Goal: Information Seeking & Learning: Get advice/opinions

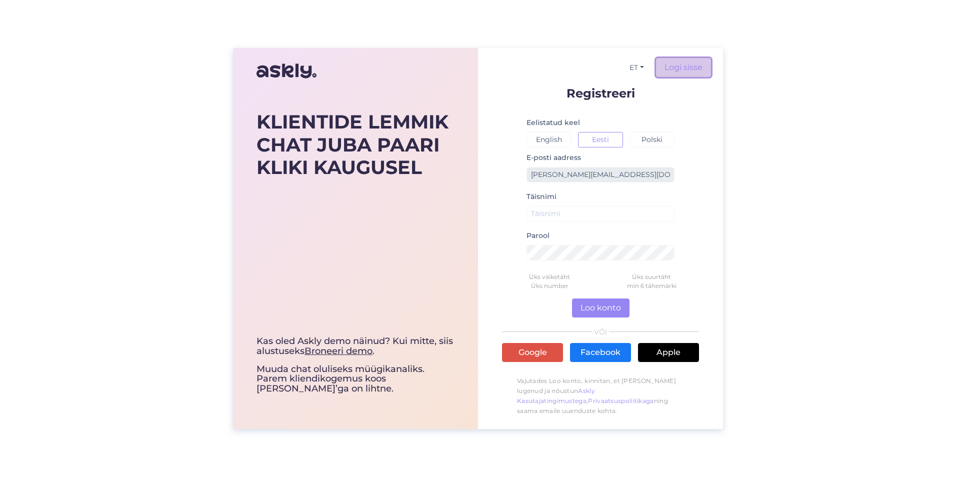
click at [684, 66] on link "Logi sisse" at bounding box center [683, 67] width 55 height 19
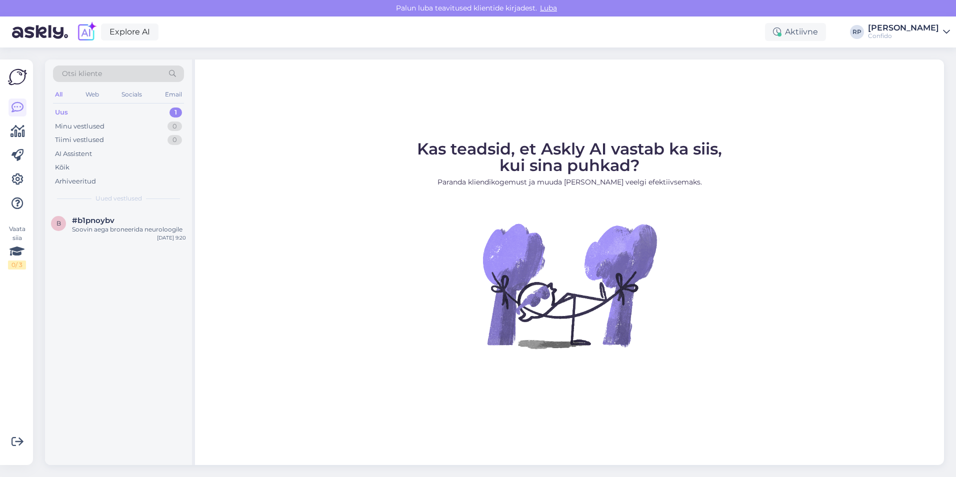
click at [128, 113] on div "Uus 1" at bounding box center [118, 113] width 131 height 14
click at [18, 179] on icon at bounding box center [18, 180] width 12 height 12
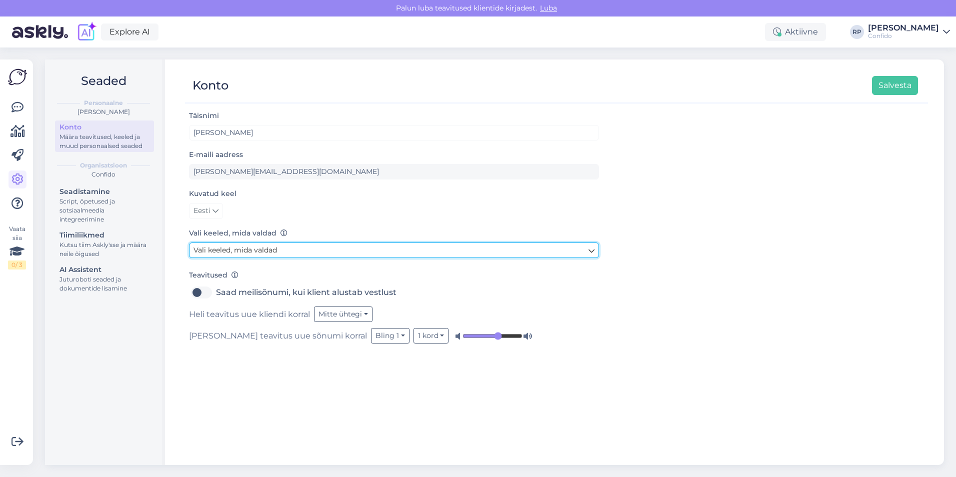
click at [281, 256] on link "Vali keeled, mida valdad" at bounding box center [394, 251] width 410 height 16
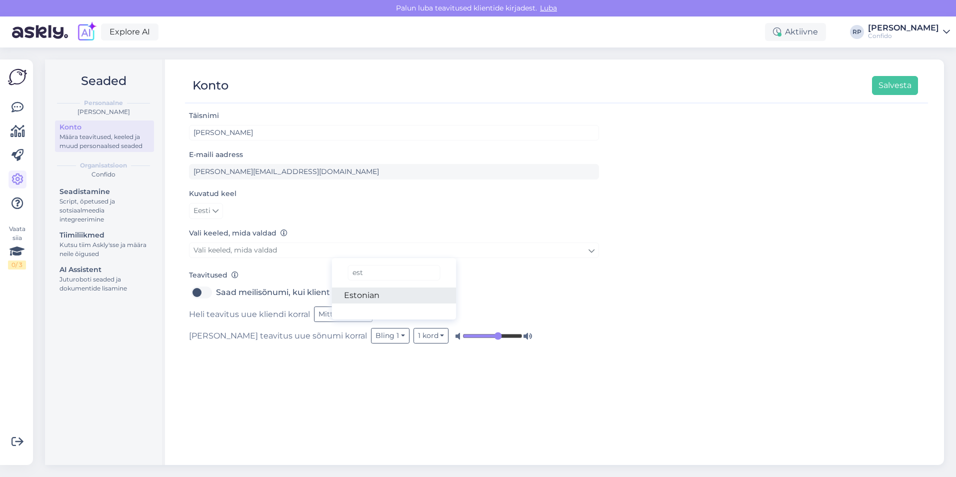
click at [377, 293] on link "Estonian" at bounding box center [394, 296] width 125 height 16
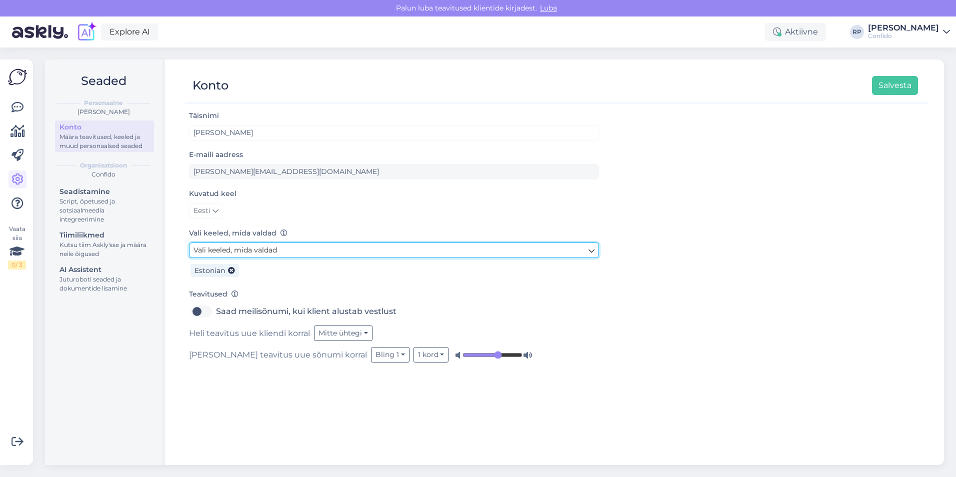
click at [303, 252] on link "Vali keeled, mida valdad" at bounding box center [394, 251] width 410 height 16
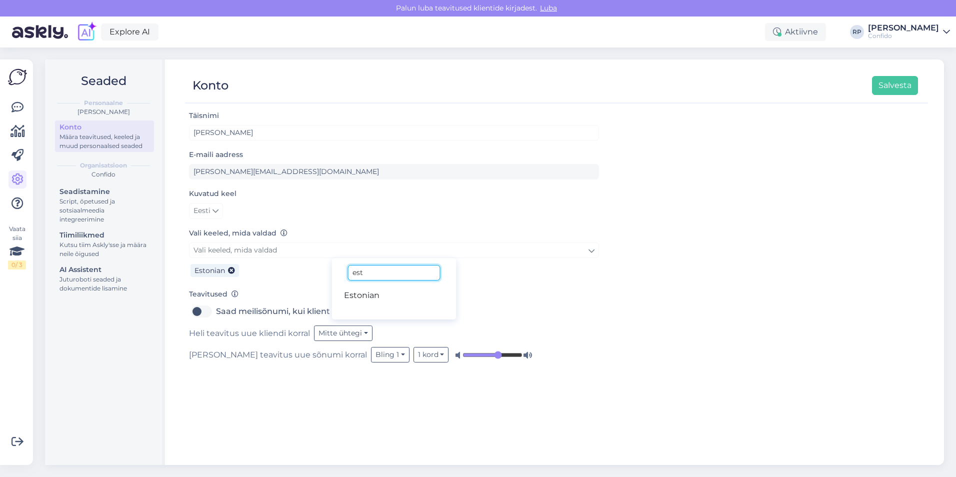
click at [366, 272] on input "est" at bounding box center [394, 273] width 92 height 16
drag, startPoint x: 373, startPoint y: 275, endPoint x: 325, endPoint y: 274, distance: 48.5
click at [325, 274] on div "Vali keeled, mida valdad est Estonian Estonian" at bounding box center [394, 262] width 410 height 38
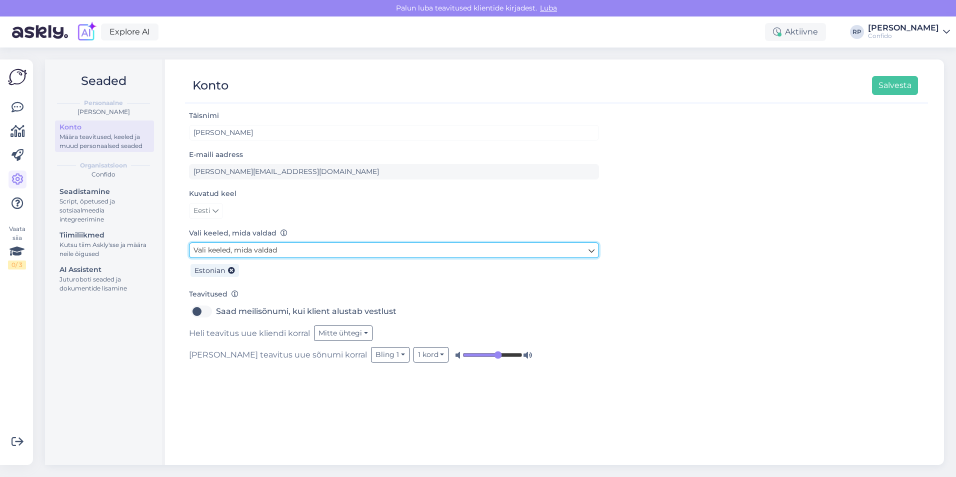
click at [323, 246] on link "Vali keeled, mida valdad" at bounding box center [394, 251] width 410 height 16
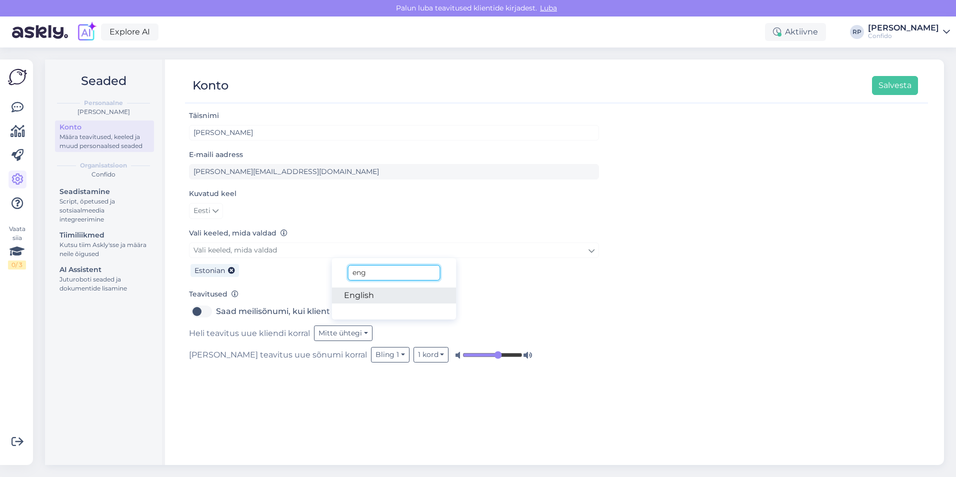
type input "eng"
click at [390, 289] on link "English" at bounding box center [394, 296] width 125 height 16
click at [359, 287] on form "Täisnimi [PERSON_NAME] E-maili aadress [PERSON_NAME][EMAIL_ADDRESS][DOMAIN_NAME…" at bounding box center [394, 236] width 410 height 253
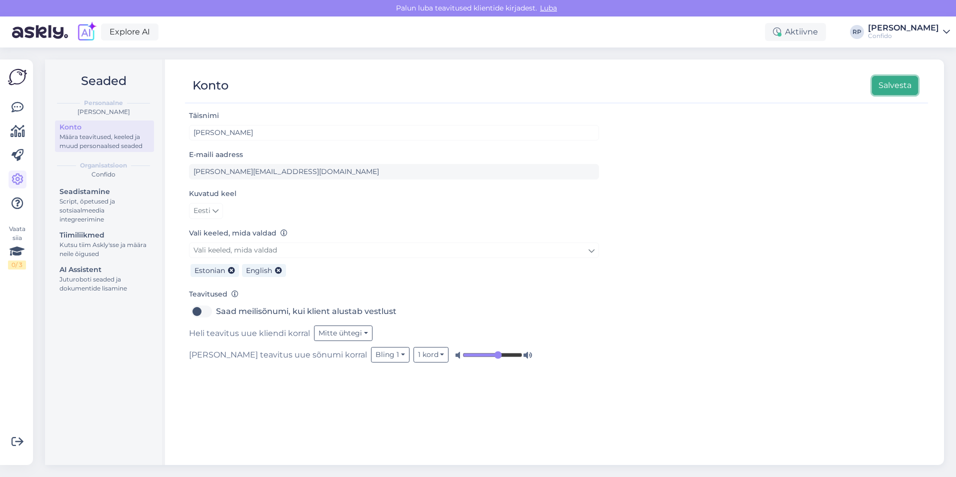
click at [904, 83] on button "Salvesta" at bounding box center [895, 85] width 46 height 19
click at [553, 10] on span "Luba" at bounding box center [548, 8] width 23 height 9
click at [547, 9] on span "Luba" at bounding box center [548, 8] width 23 height 9
click at [550, 8] on span "Luba" at bounding box center [548, 8] width 23 height 9
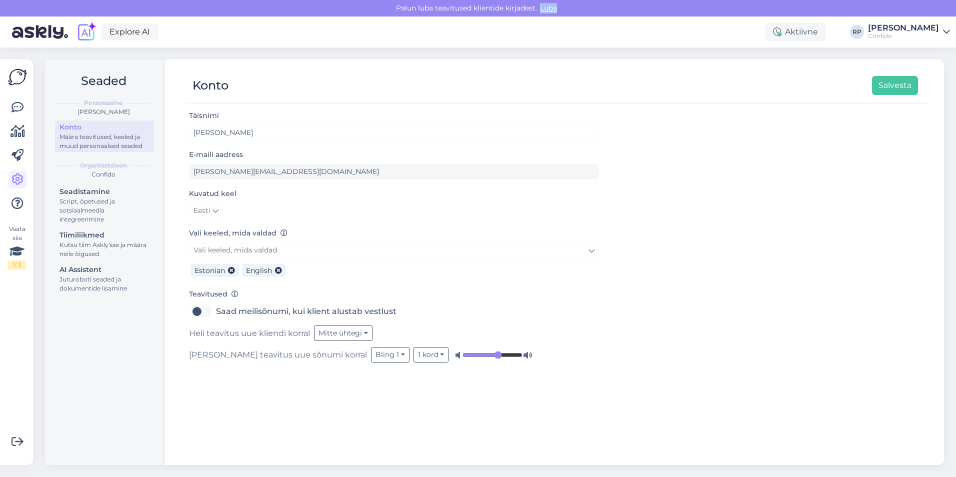
click at [550, 8] on span "Luba" at bounding box center [548, 8] width 23 height 9
drag, startPoint x: 550, startPoint y: 8, endPoint x: 539, endPoint y: 15, distance: 13.5
click at [539, 15] on div "[PERSON_NAME] teavitused klientide kirjadest. [GEOGRAPHIC_DATA]" at bounding box center [478, 8] width 956 height 17
click at [543, 11] on span "Luba" at bounding box center [548, 8] width 23 height 9
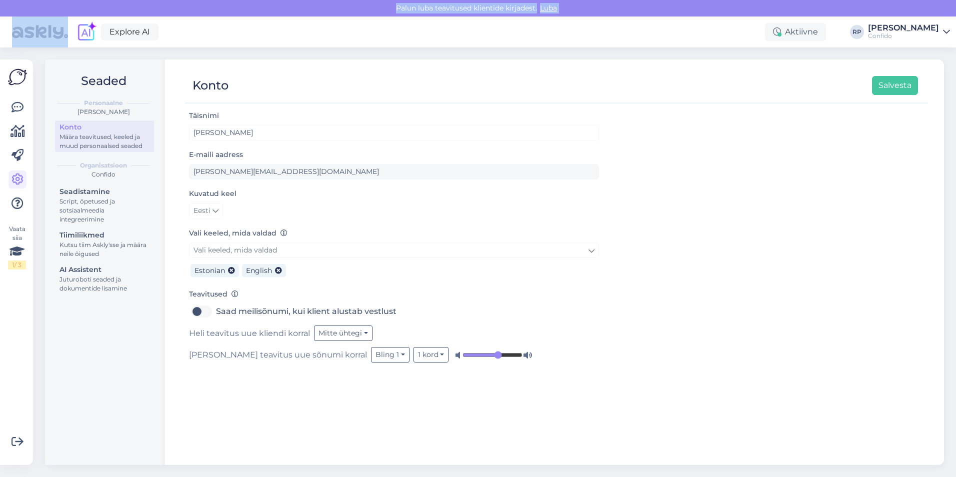
click at [543, 11] on span "Luba" at bounding box center [548, 8] width 23 height 9
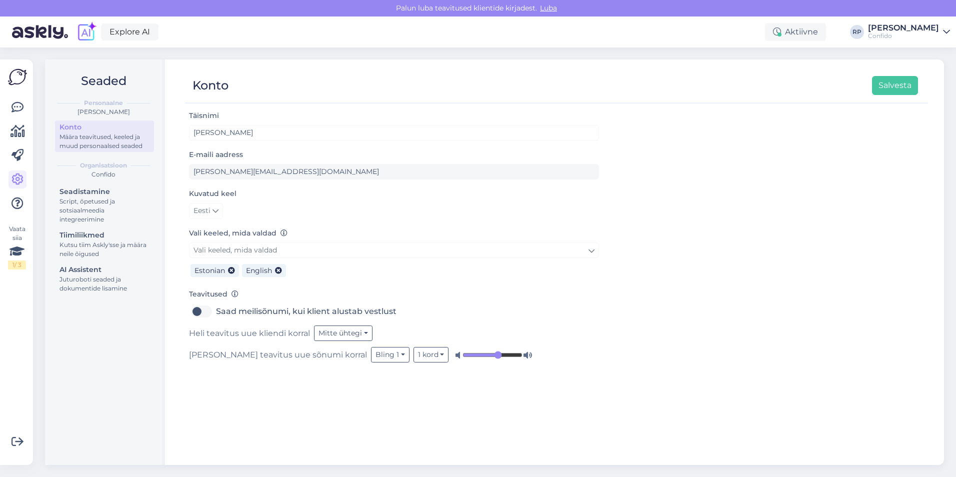
click at [84, 378] on div "Seaded Personaalne [PERSON_NAME] Konto Määra teavitused, keeled ja muud persona…" at bounding box center [105, 263] width 120 height 406
click at [547, 6] on span "Luba" at bounding box center [548, 8] width 23 height 9
drag, startPoint x: 547, startPoint y: 6, endPoint x: 541, endPoint y: 8, distance: 6.3
click at [541, 8] on span "Luba" at bounding box center [548, 8] width 23 height 9
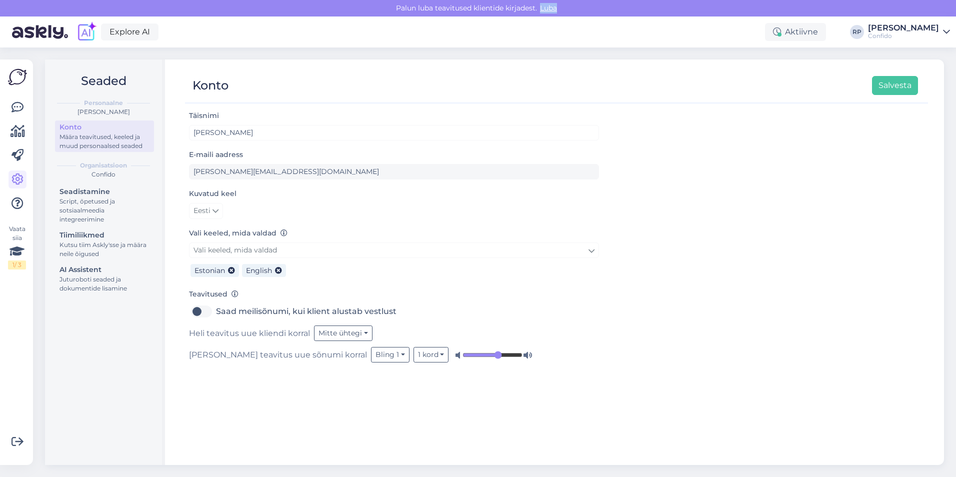
click at [552, 11] on span "Luba" at bounding box center [548, 8] width 23 height 9
click at [545, 6] on span "Luba" at bounding box center [548, 8] width 23 height 9
click at [551, 57] on div "Seaded Personaalne [PERSON_NAME] Konto Määra teavitused, keeled ja muud persona…" at bounding box center [497, 263] width 917 height 430
click at [120, 200] on div "Script, õpetused ja sotsiaalmeedia integreerimine" at bounding box center [105, 210] width 90 height 27
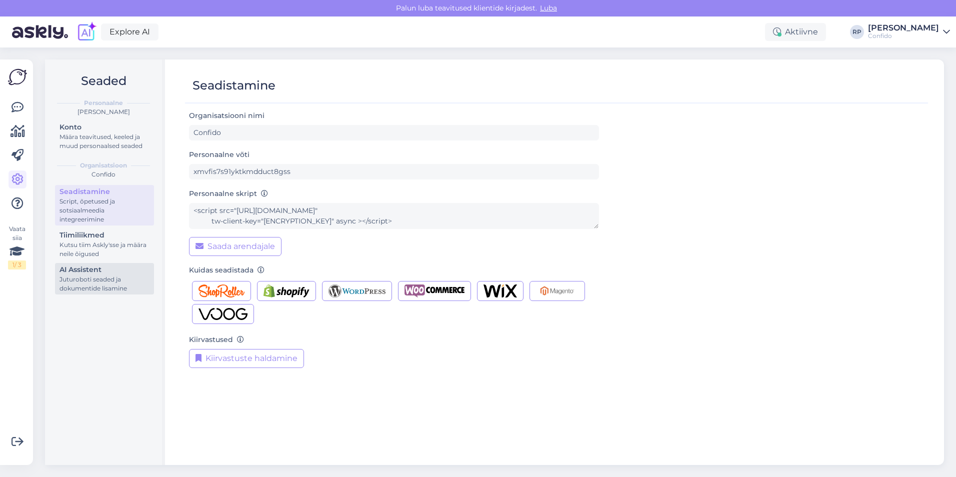
click at [91, 291] on div "Juturoboti seaded ja dokumentide lisamine" at bounding box center [105, 284] width 90 height 18
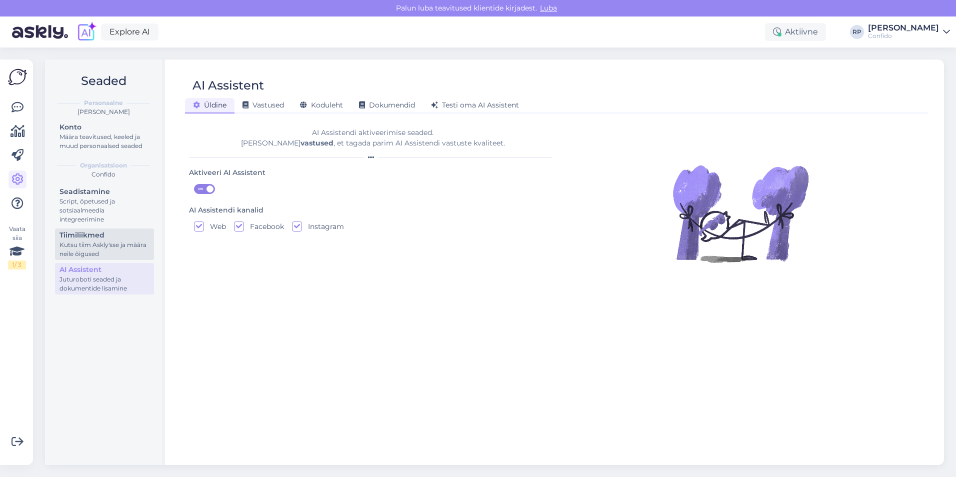
click at [100, 252] on div "Kutsu tiim Askly'sse ja määra neile õigused" at bounding box center [105, 250] width 90 height 18
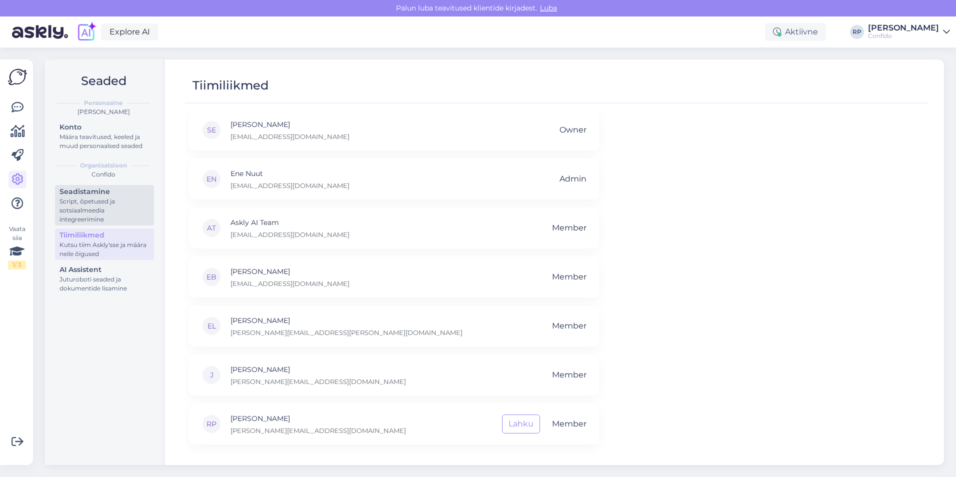
click at [104, 186] on link "Seadistamine Script, õpetused ja sotsiaalmeedia integreerimine" at bounding box center [104, 205] width 99 height 41
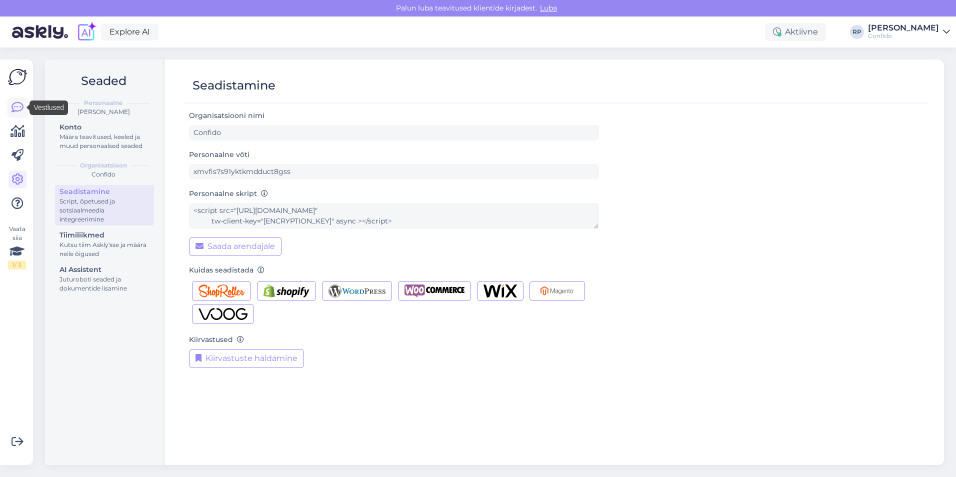
click at [17, 104] on icon at bounding box center [18, 108] width 12 height 12
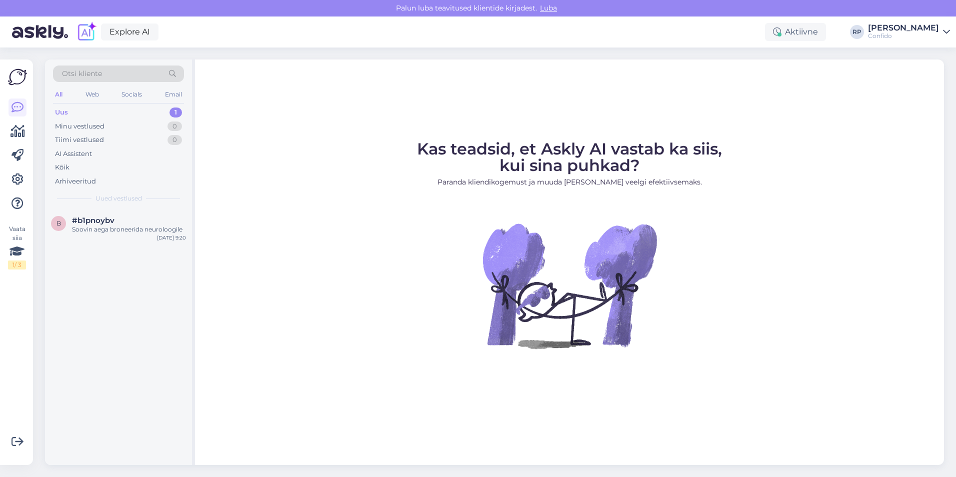
click at [105, 111] on div "Uus 1" at bounding box center [118, 113] width 131 height 14
click at [96, 100] on div "Web" at bounding box center [93, 94] width 18 height 13
click at [62, 96] on div "All" at bounding box center [59, 94] width 12 height 13
click at [128, 98] on div "Socials" at bounding box center [132, 94] width 25 height 13
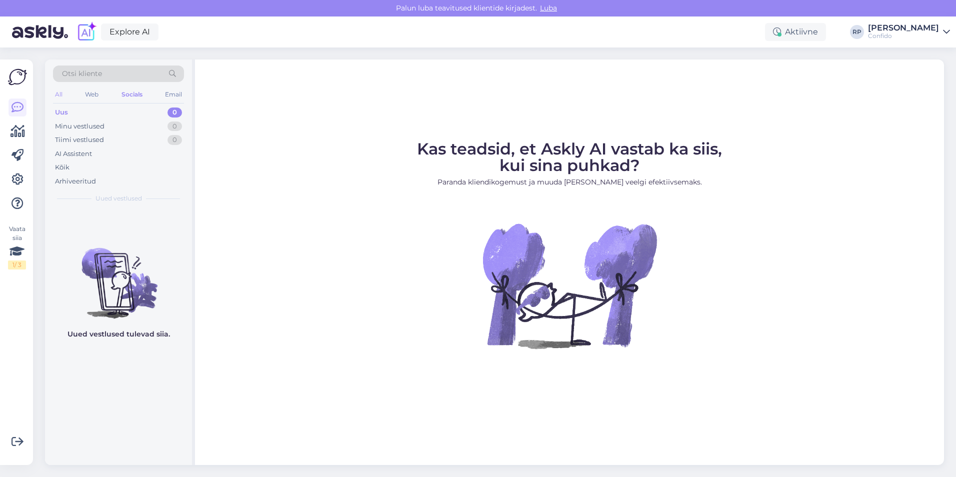
click at [61, 93] on div "All" at bounding box center [59, 94] width 12 height 13
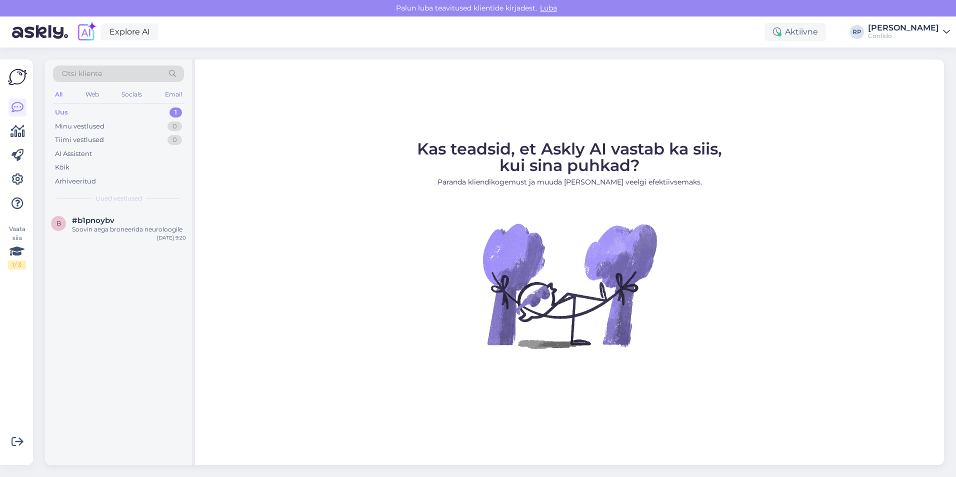
click at [98, 114] on div "Uus 1" at bounding box center [118, 113] width 131 height 14
click at [103, 265] on div "b #b1pnoybv Soovin aega broneerida neuroloogile [DATE] 9:20" at bounding box center [118, 337] width 147 height 256
drag, startPoint x: 137, startPoint y: 222, endPoint x: 107, endPoint y: 305, distance: 88.7
click at [107, 305] on div "b #b1pnoybv Soovin aega broneerida neuroloogile [DATE] 9:20" at bounding box center [118, 337] width 147 height 256
click at [125, 282] on div "b #b1pnoybv Soovin aega broneerida neuroloogile [DATE] 9:20" at bounding box center [118, 337] width 147 height 256
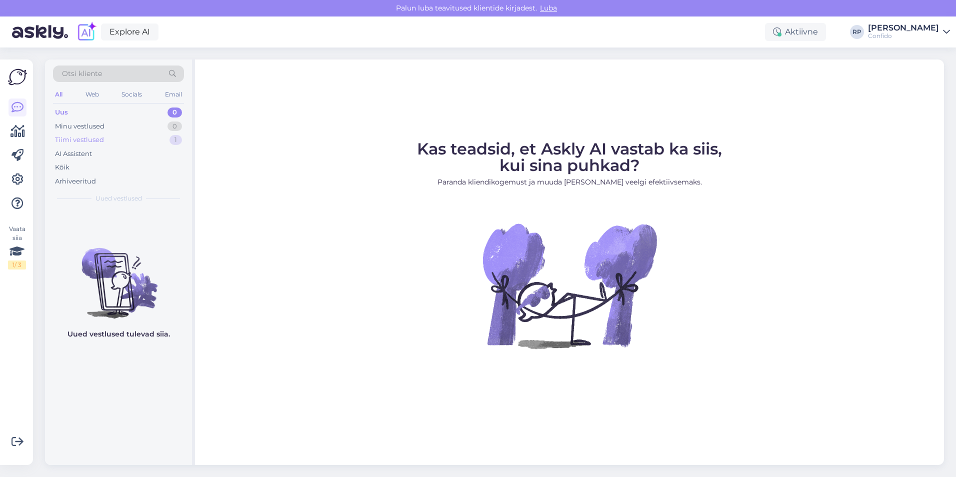
click at [81, 138] on div "Tiimi vestlused" at bounding box center [79, 140] width 49 height 10
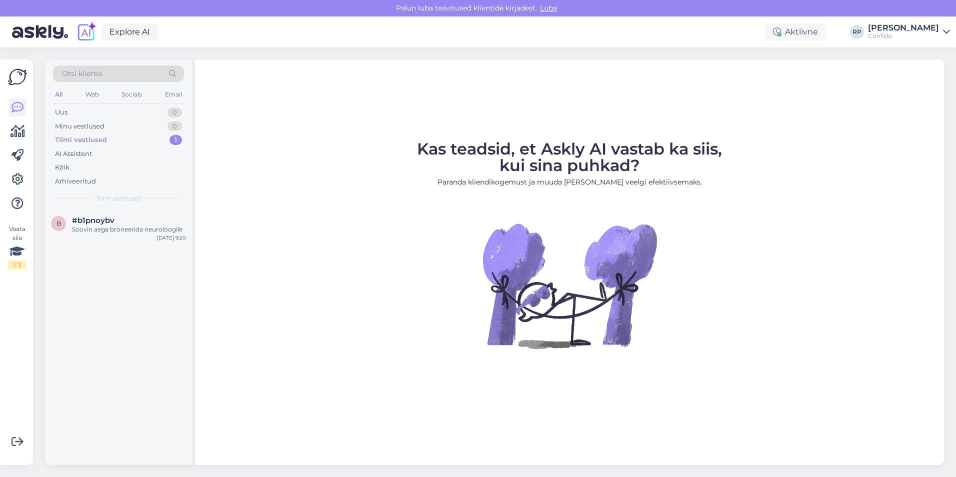
click at [115, 275] on div "b #b1pnoybv Soovin aega broneerida neuroloogile [DATE] 9:20" at bounding box center [118, 337] width 147 height 256
click at [77, 151] on div "AI Assistent" at bounding box center [73, 154] width 37 height 10
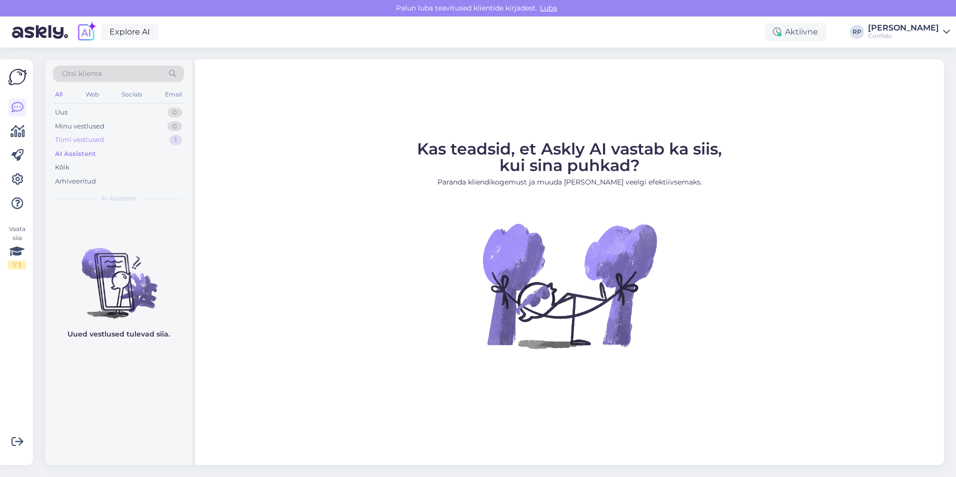
click at [78, 145] on div "Tiimi vestlused" at bounding box center [79, 140] width 49 height 10
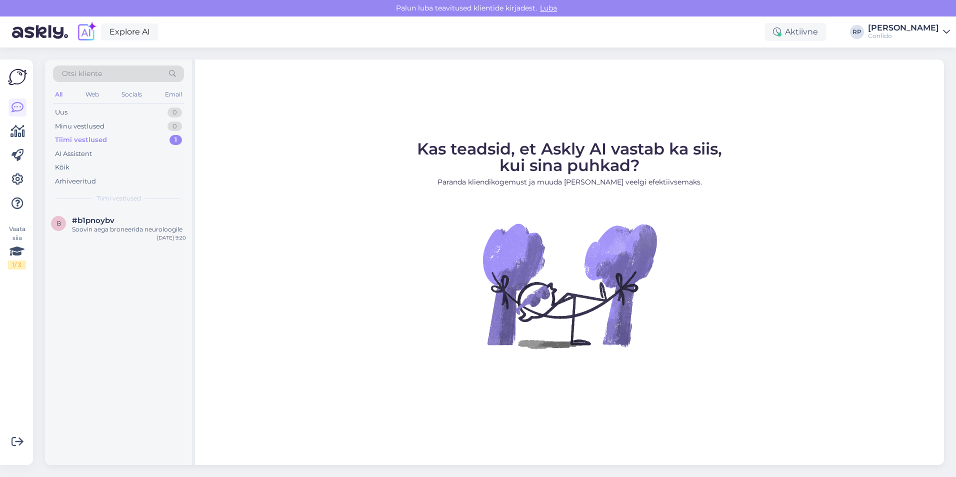
click at [122, 278] on div "b #b1pnoybv Soovin aega broneerida neuroloogile [DATE] 9:20" at bounding box center [118, 337] width 147 height 256
click at [91, 275] on div "b #b1pnoybv Soovin aega broneerida neuroloogile [DATE] 9:20" at bounding box center [118, 337] width 147 height 256
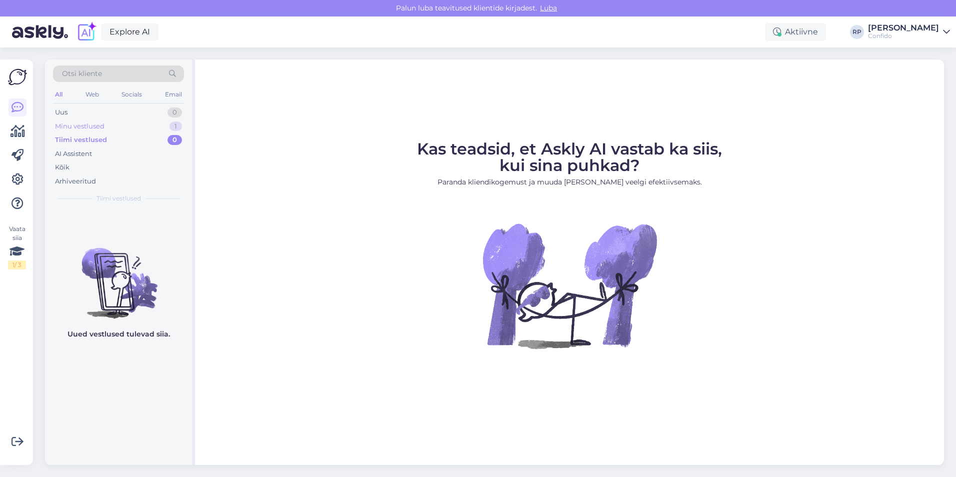
click at [146, 131] on div "Minu vestlused 1" at bounding box center [118, 127] width 131 height 14
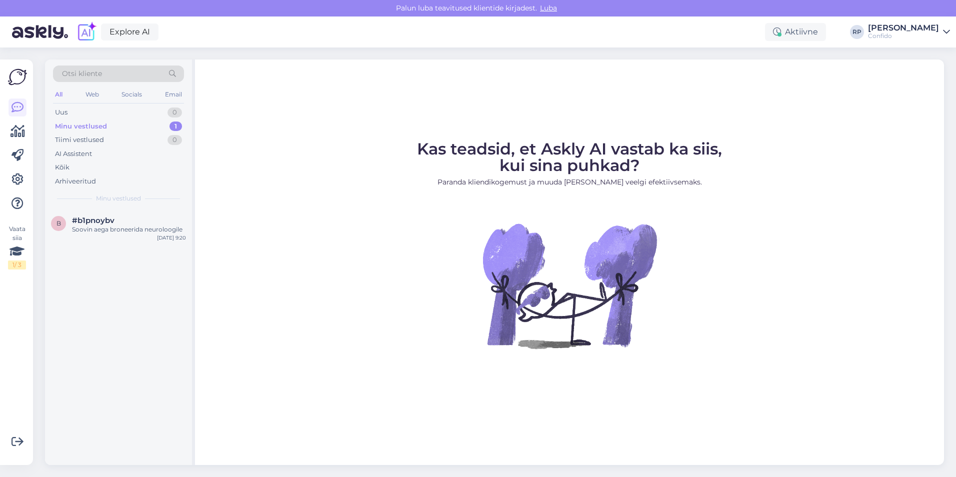
click at [120, 310] on div "b #b1pnoybv Soovin aega broneerida neuroloogile [DATE] 9:20" at bounding box center [118, 337] width 147 height 256
drag, startPoint x: 145, startPoint y: 308, endPoint x: 132, endPoint y: 246, distance: 62.8
click at [145, 308] on div "b #b1pnoybv Soovin aega broneerida neuroloogile [DATE] 9:20" at bounding box center [118, 337] width 147 height 256
click at [126, 225] on div "#b1pnoybv" at bounding box center [129, 220] width 114 height 9
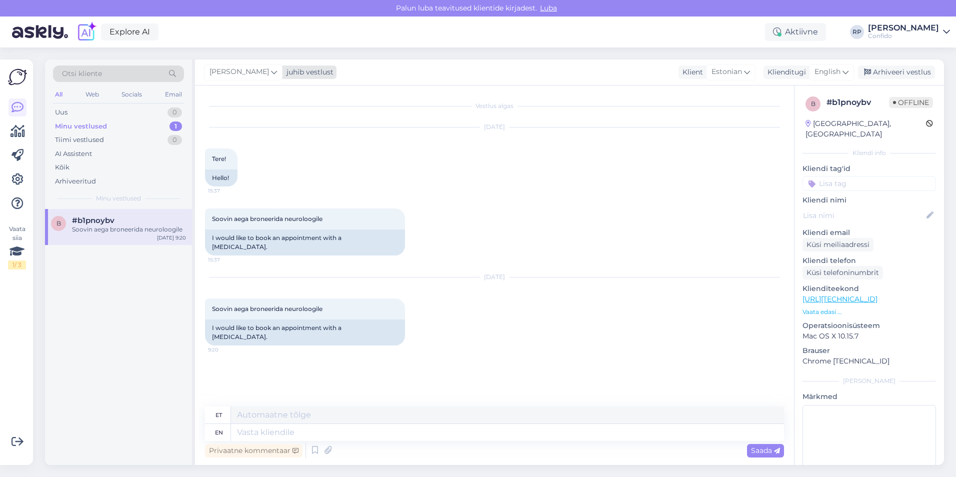
click at [271, 72] on icon at bounding box center [274, 72] width 6 height 11
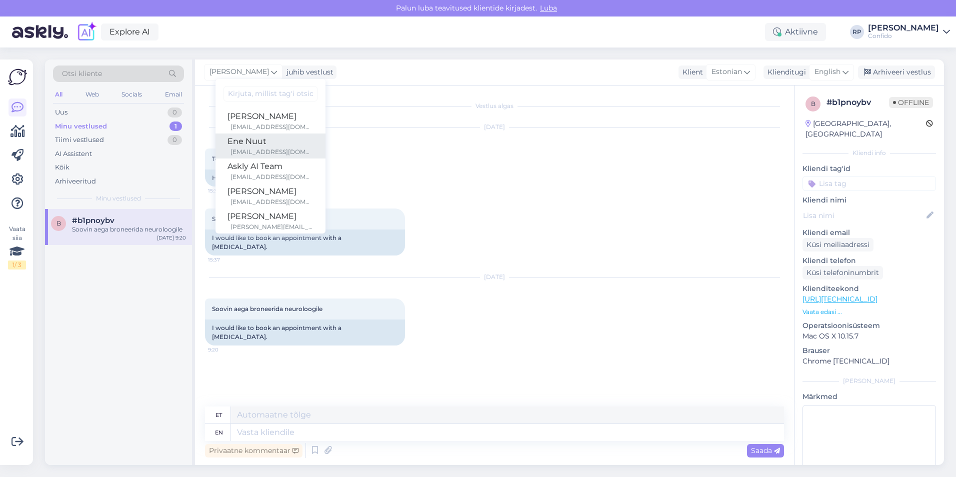
scroll to position [50, 0]
click at [266, 190] on div "[PERSON_NAME]" at bounding box center [271, 192] width 86 height 12
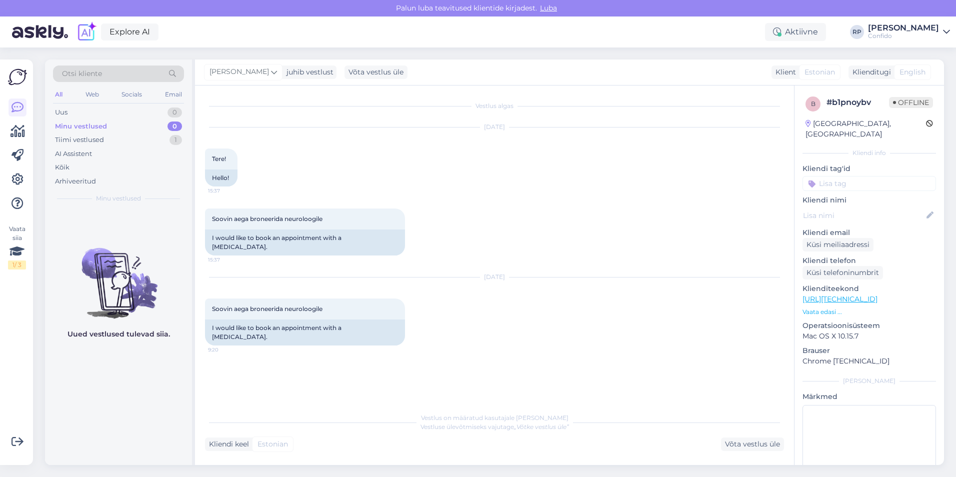
drag, startPoint x: 757, startPoint y: 446, endPoint x: 155, endPoint y: 400, distance: 603.2
click at [155, 400] on div "Uued vestlused tulevad siia." at bounding box center [118, 337] width 147 height 256
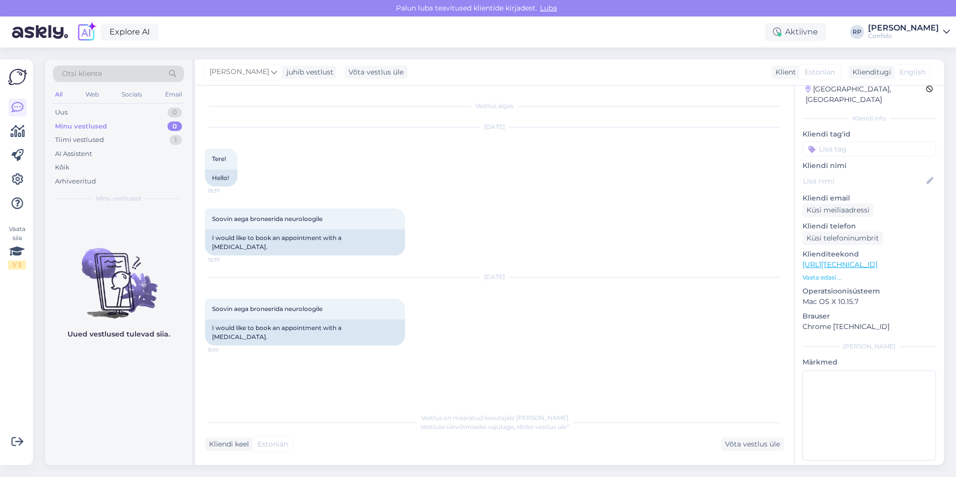
scroll to position [0, 0]
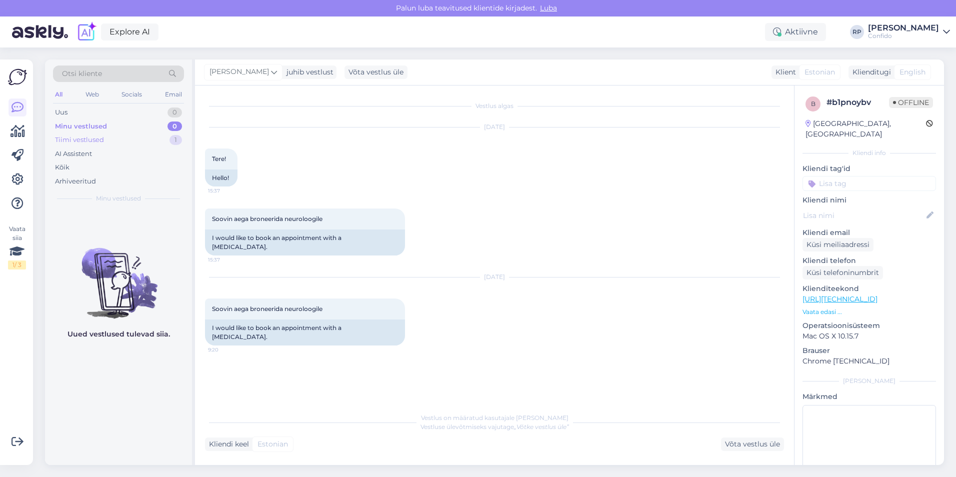
click at [88, 140] on div "Tiimi vestlused" at bounding box center [79, 140] width 49 height 10
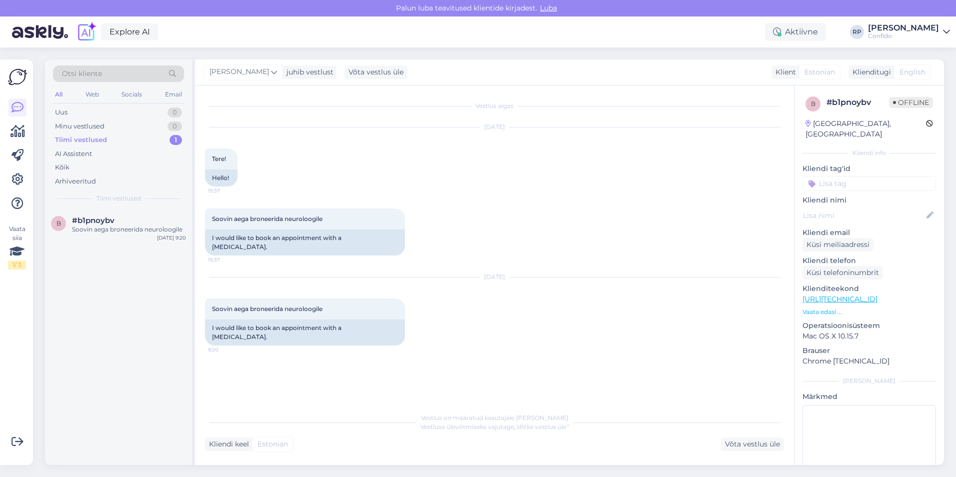
click at [127, 263] on div "b #b1pnoybv Soovin aega broneerida neuroloogile [DATE] 9:20" at bounding box center [118, 337] width 147 height 256
click at [102, 320] on div "b #b1pnoybv Soovin aega broneerida neuroloogile [DATE] 9:20" at bounding box center [118, 337] width 147 height 256
click at [867, 176] on input at bounding box center [870, 183] width 134 height 15
click at [865, 176] on input "test" at bounding box center [870, 183] width 134 height 15
type input "t"
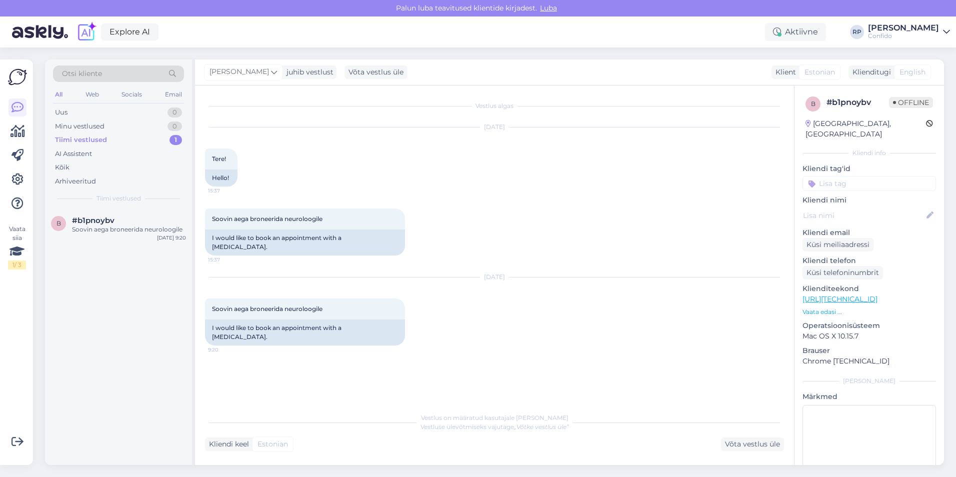
click at [850, 176] on input at bounding box center [870, 183] width 134 height 15
type input "ai"
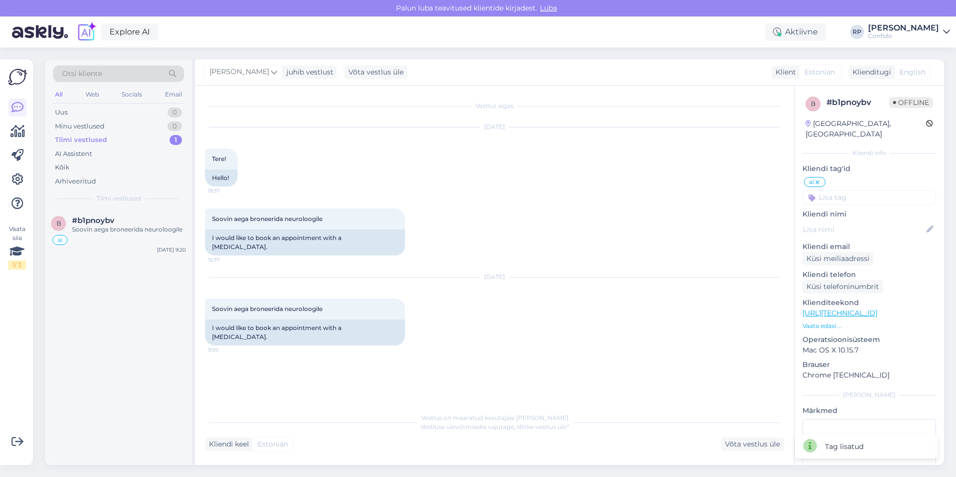
click at [819, 179] on icon at bounding box center [818, 183] width 6 height 8
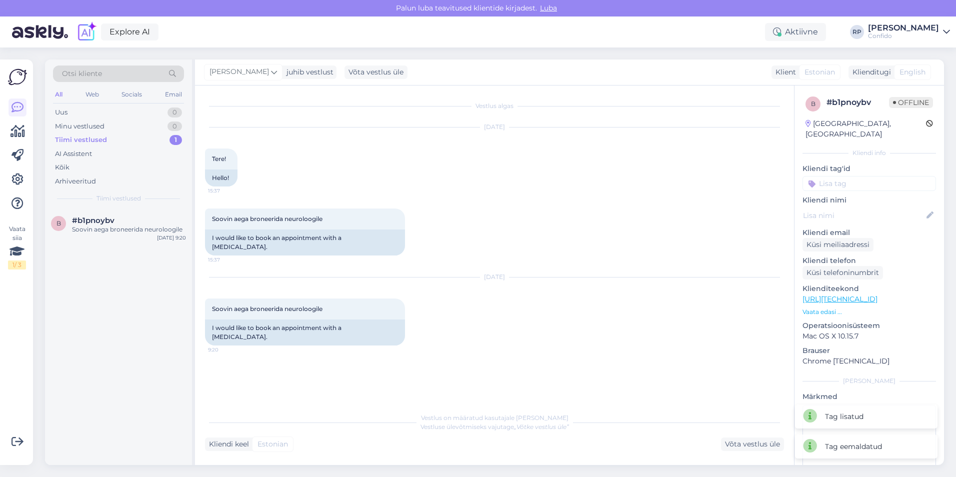
click at [74, 315] on div "b #b1pnoybv Soovin aega broneerida neuroloogile [DATE] 9:20" at bounding box center [118, 337] width 147 height 256
drag, startPoint x: 80, startPoint y: 151, endPoint x: 67, endPoint y: 151, distance: 13.5
click at [67, 151] on div "AI Assistent" at bounding box center [73, 154] width 37 height 10
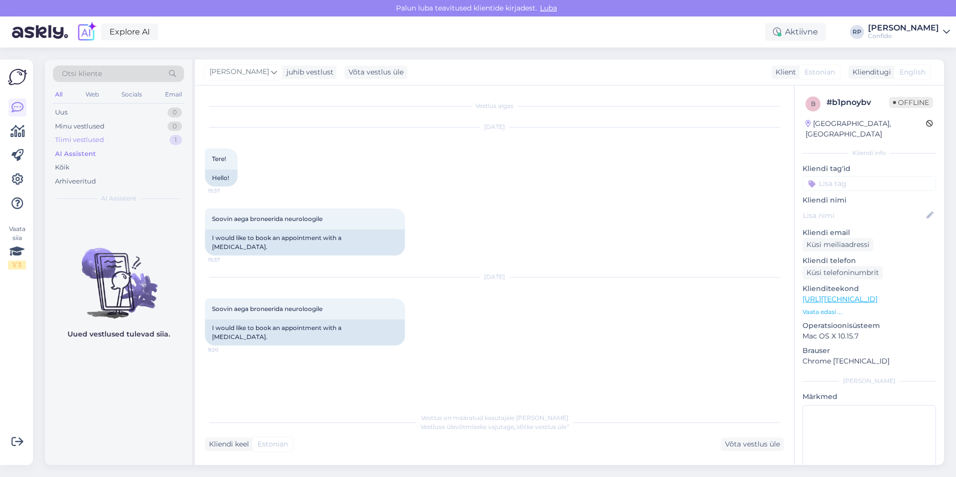
click at [69, 141] on div "Tiimi vestlused" at bounding box center [79, 140] width 49 height 10
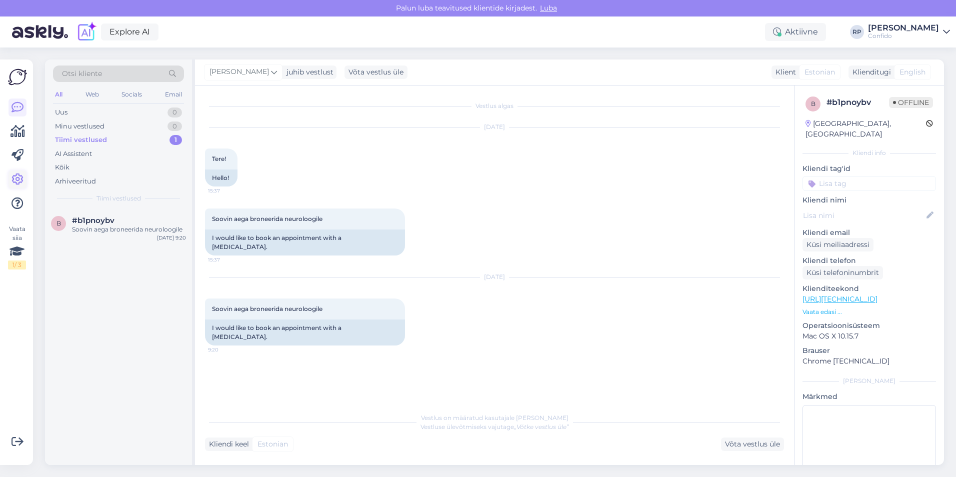
click at [17, 177] on icon at bounding box center [18, 180] width 12 height 12
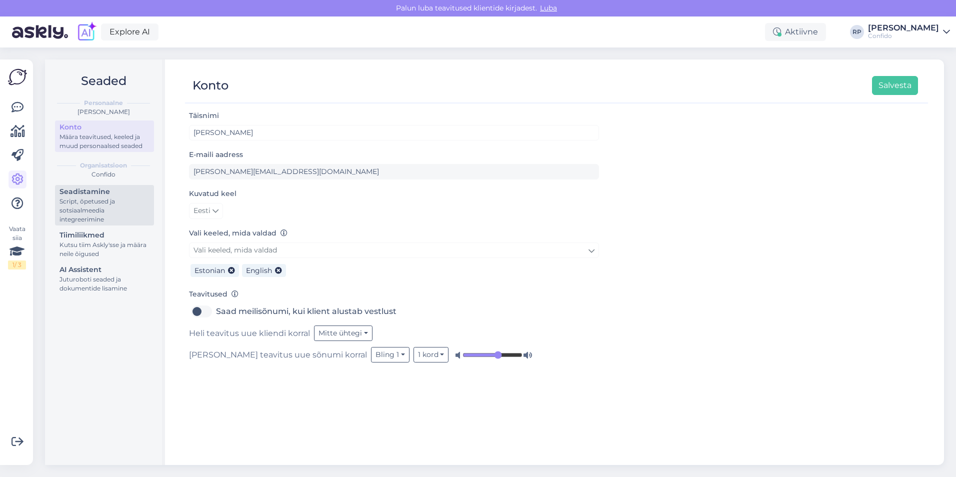
click at [120, 200] on div "Script, õpetused ja sotsiaalmeedia integreerimine" at bounding box center [105, 210] width 90 height 27
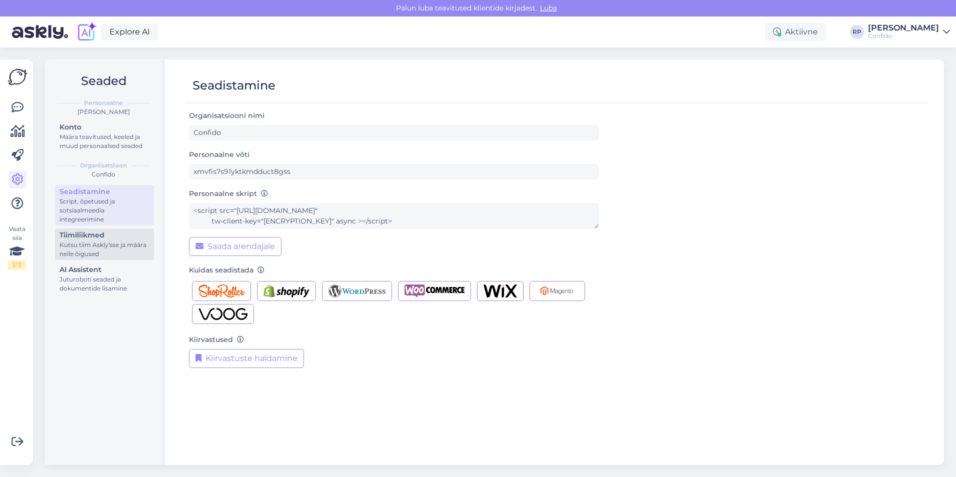
click at [130, 233] on div "Tiimiliikmed" at bounding box center [105, 235] width 90 height 11
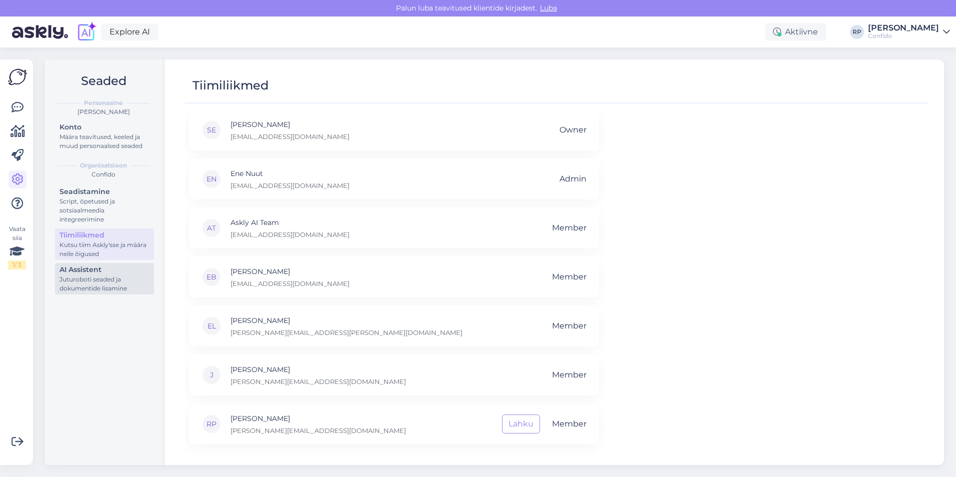
click at [101, 274] on div "AI Assistent" at bounding box center [105, 270] width 90 height 11
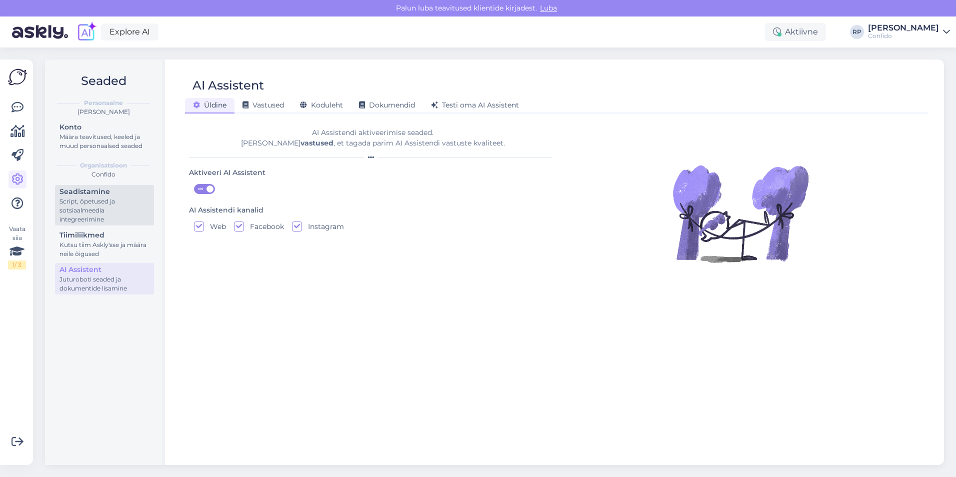
click at [93, 203] on div "Script, õpetused ja sotsiaalmeedia integreerimine" at bounding box center [105, 210] width 90 height 27
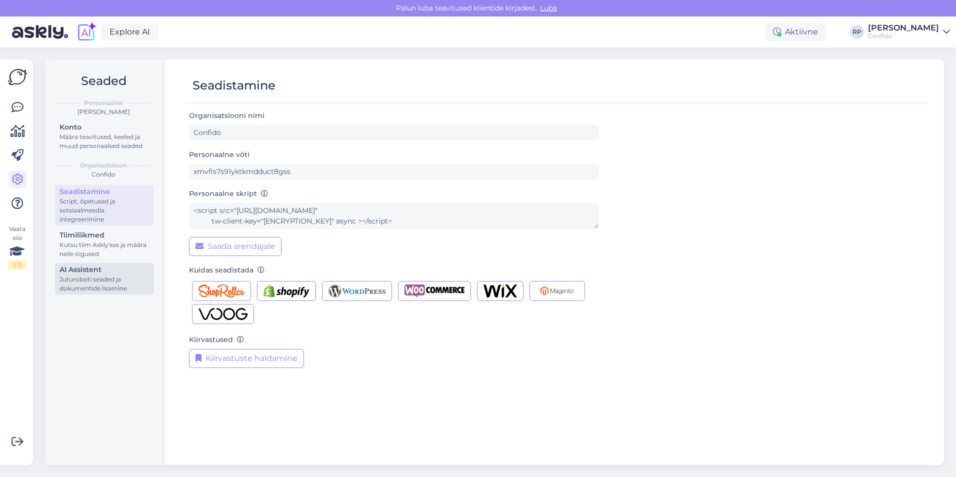
click at [57, 277] on link "AI Assistent [PERSON_NAME] seaded ja dokumentide lisamine" at bounding box center [104, 279] width 99 height 32
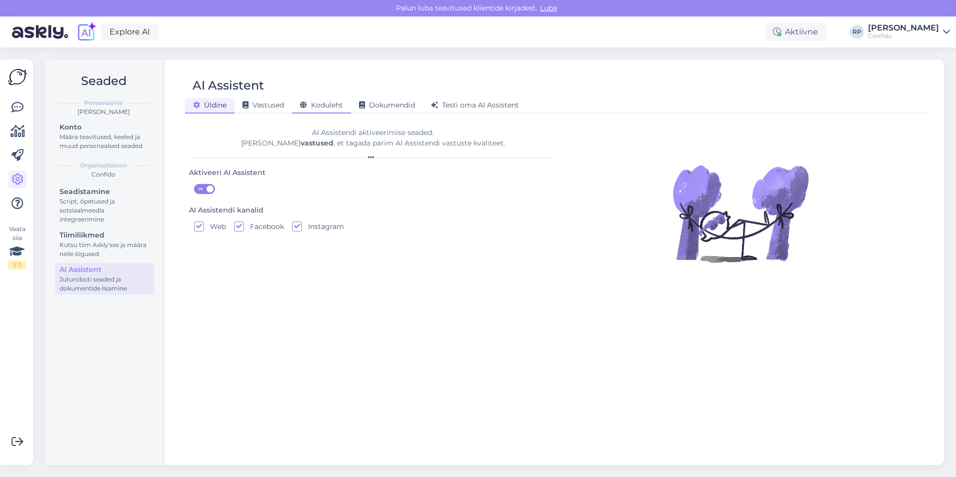
drag, startPoint x: 301, startPoint y: 103, endPoint x: 304, endPoint y: 109, distance: 6.7
click at [301, 103] on div "Koduleht" at bounding box center [321, 106] width 59 height 16
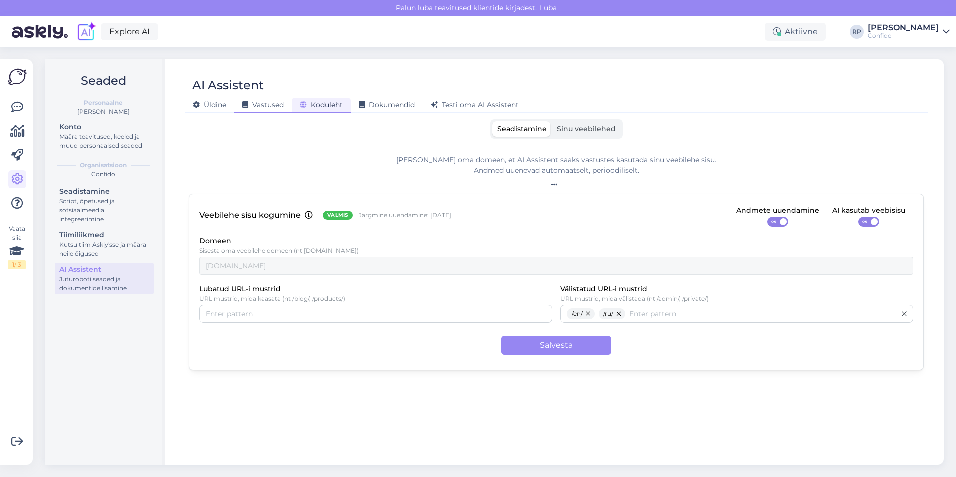
click at [273, 101] on span "Vastused" at bounding box center [264, 105] width 42 height 9
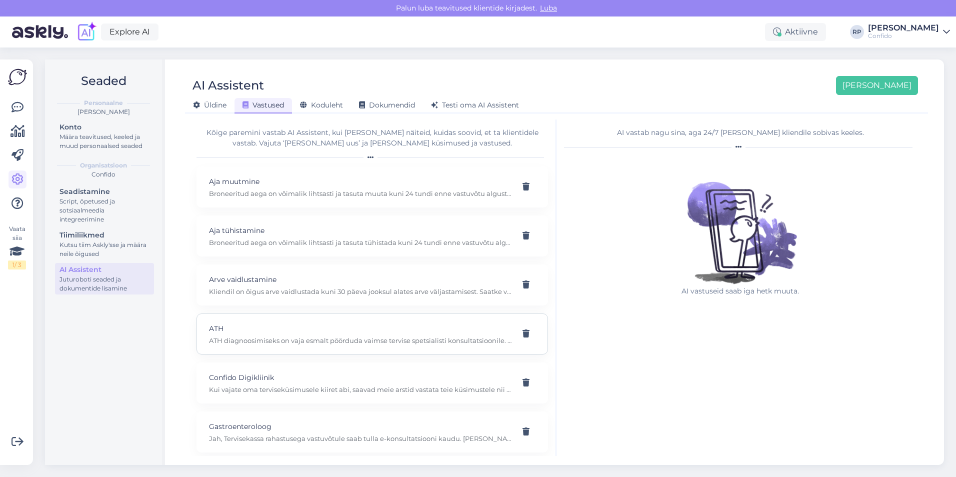
click at [260, 342] on p "ATH diagnoosimiseks on vaja esmalt pöörduda vaimse tervise spetsialisti konsult…" at bounding box center [360, 340] width 303 height 9
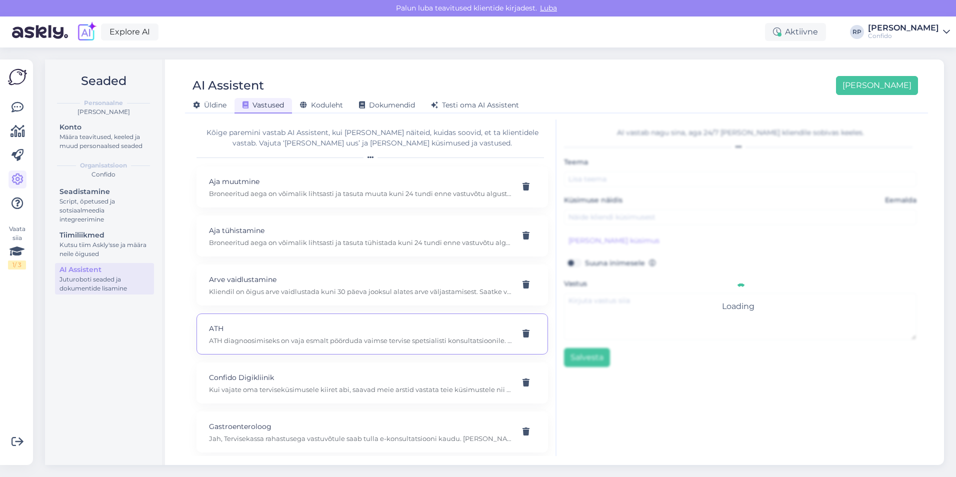
type input "ATH"
type input "Kuidas toimub ATH diagnoosimine Confidos?"
type textarea "ATH diagnoosimiseks on vaja esmalt pöörduda vaimse tervise spetsialisti konsult…"
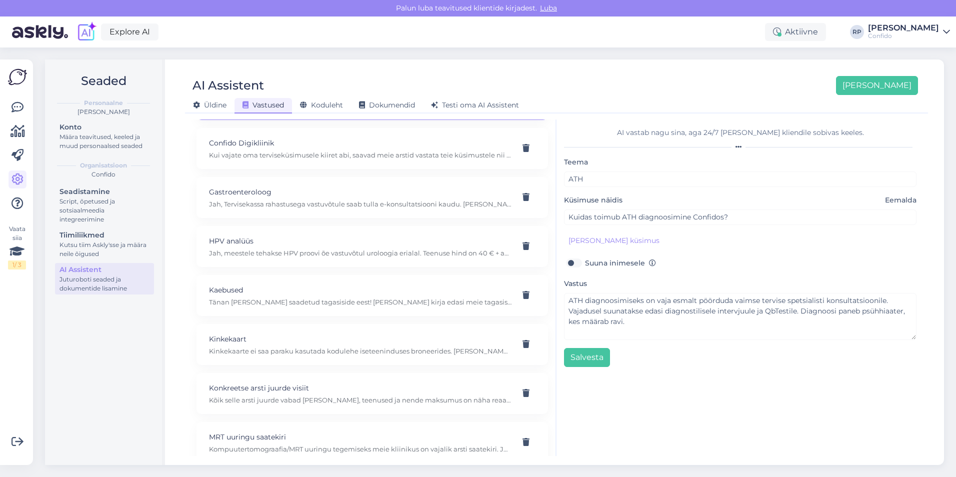
scroll to position [300, 0]
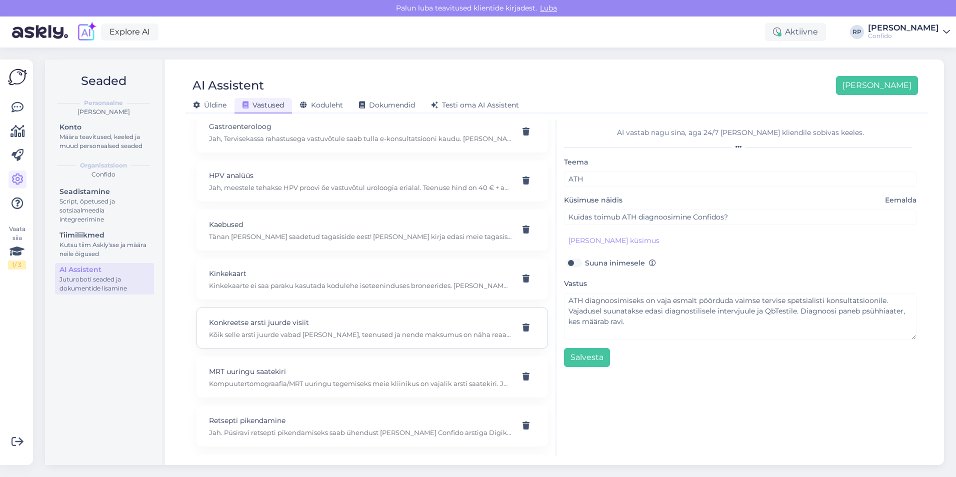
click at [259, 337] on p "Kõik selle arsti juurde vabad [PERSON_NAME], teenused ja nende maksumus on näha…" at bounding box center [360, 334] width 303 height 9
type input "Konkreetse arsti juurde visiit"
type input "Millal Dr [PERSON_NAME] [PERSON_NAME]?"
type textarea "Kõik selle arsti juurde vabad [PERSON_NAME], teenused ja nende maksumus on näha…"
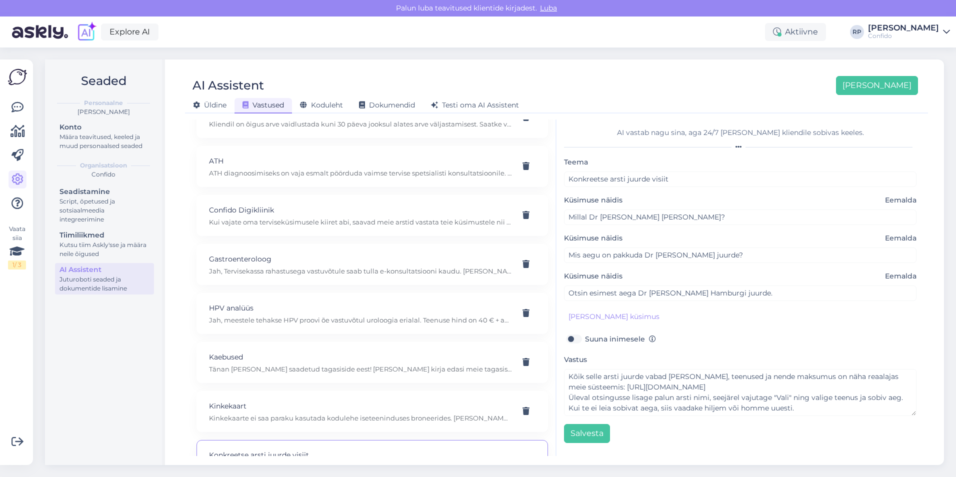
scroll to position [0, 0]
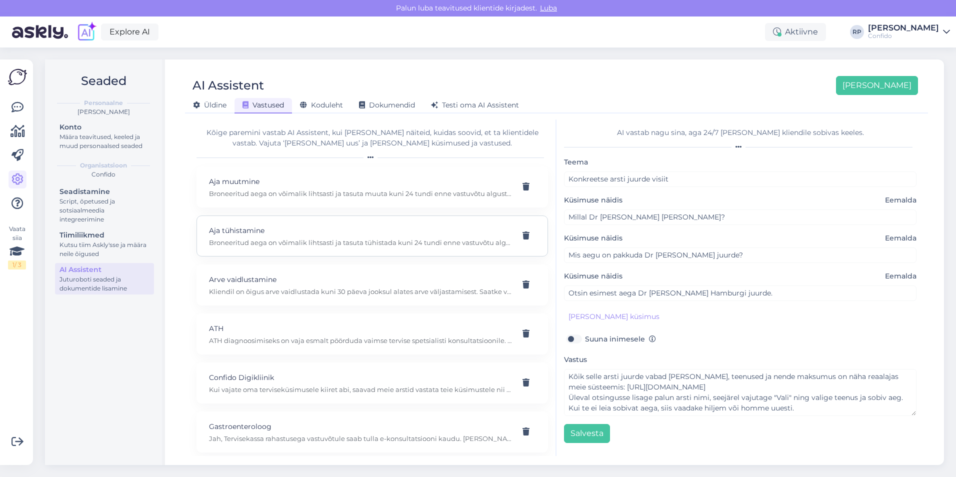
click at [285, 231] on p "Aja tühistamine" at bounding box center [360, 230] width 303 height 11
type input "Aja tühistamine"
type input "Vaja tühistada aeg dr [PERSON_NAME] juurde."
type textarea "Broneeritud aega on võimalik lihtsasti ja tasuta tühistada kuni 24 tundi enne v…"
type input "Vaja tühistada aeg dr [PERSON_NAME] juurde."
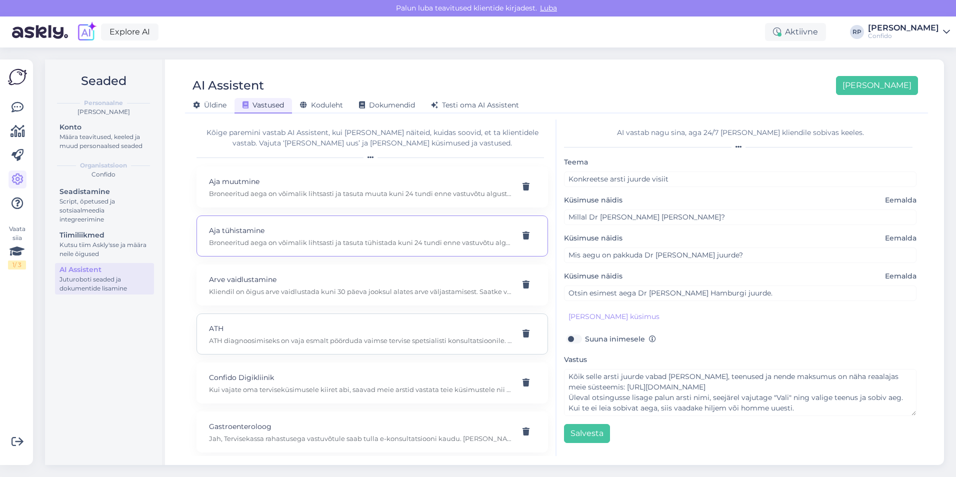
type input "Ma ei saa tulla arsti juurde."
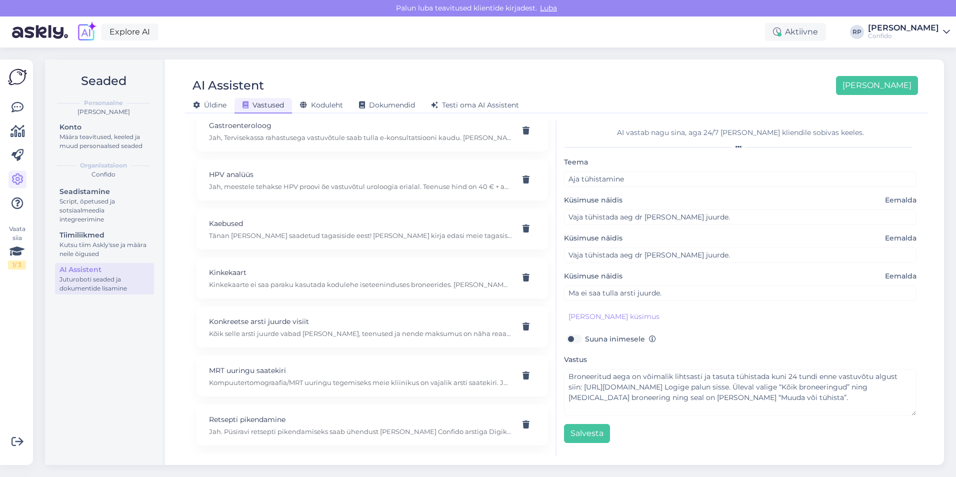
scroll to position [244, 0]
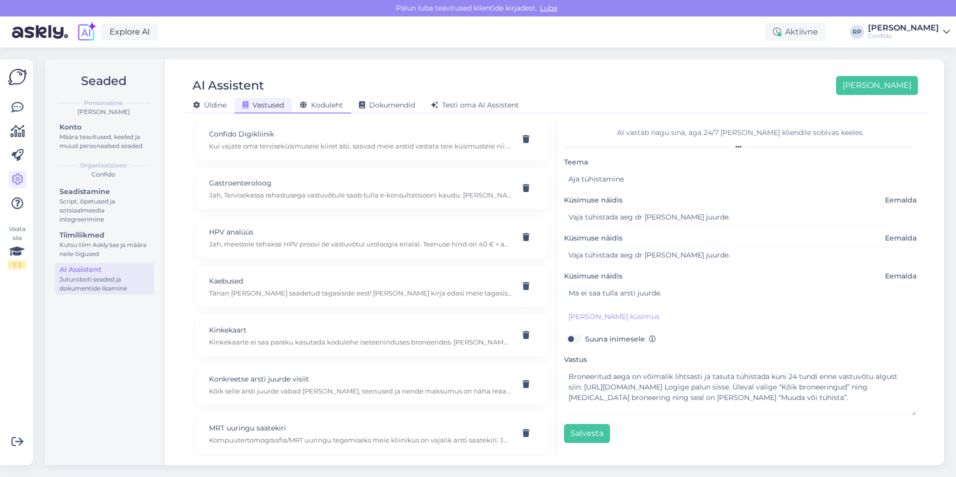
click at [302, 102] on icon at bounding box center [303, 105] width 7 height 7
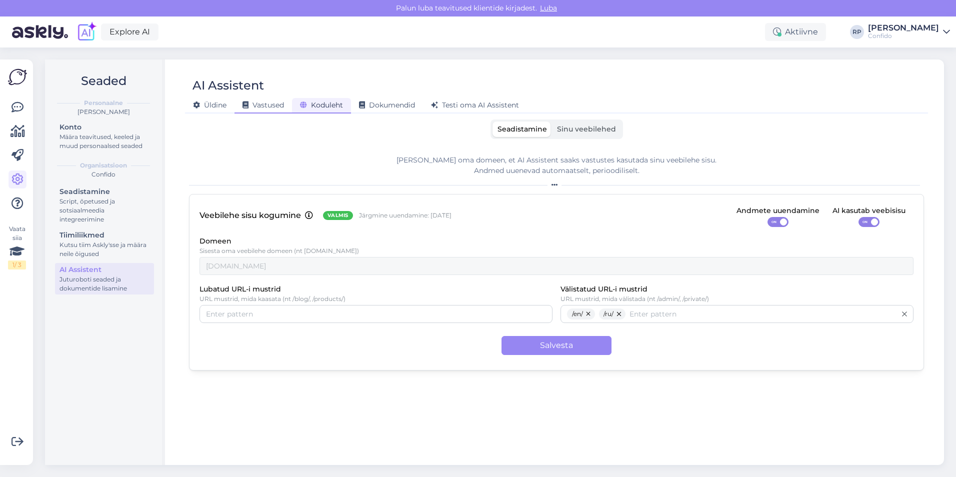
click at [280, 105] on span "Vastused" at bounding box center [264, 105] width 42 height 9
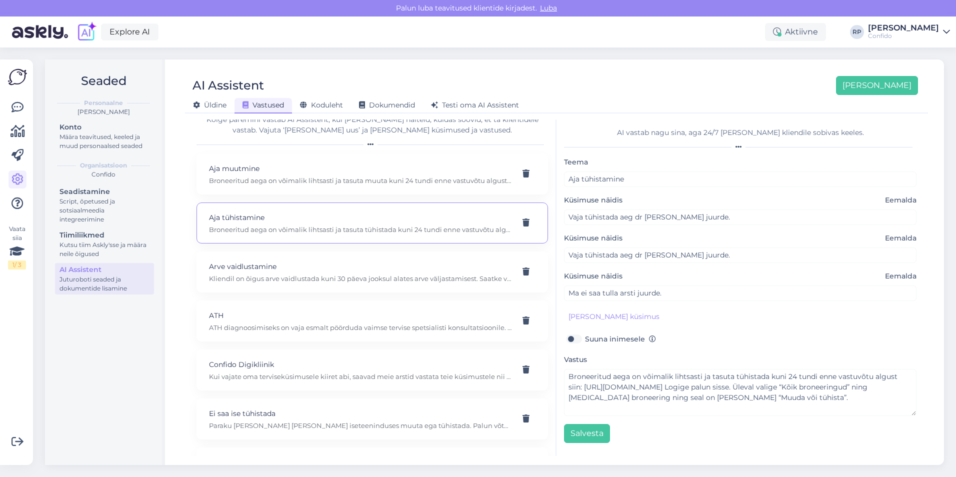
scroll to position [50, 0]
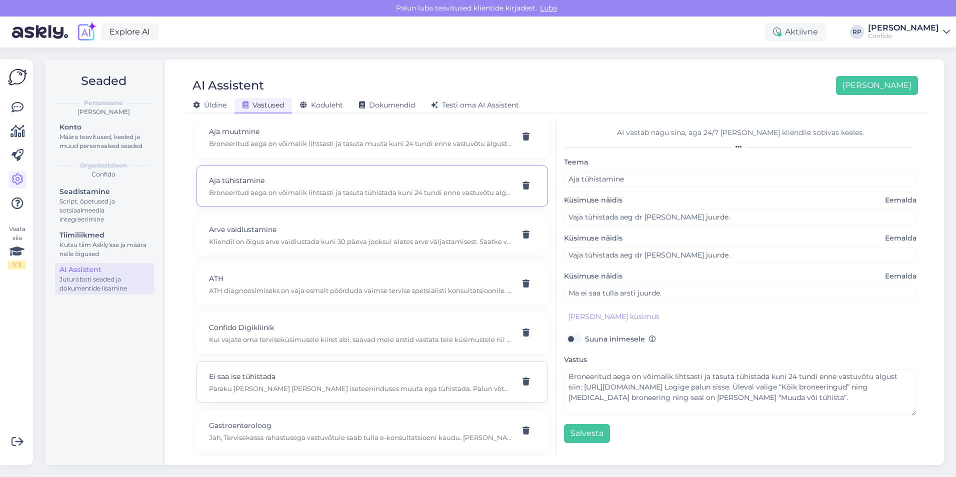
click at [287, 368] on div "Ei saa ise tühistada Paraku [PERSON_NAME] [PERSON_NAME] iseteeninduses muuta eg…" at bounding box center [373, 382] width 352 height 41
type input "Ei saa ise tühistada"
type input "Proovisin, aga ei saa ise aega tühistada"
type textarea "Paraku [PERSON_NAME] [PERSON_NAME] iseteeninduses muuta ega tühistada. Palun võ…"
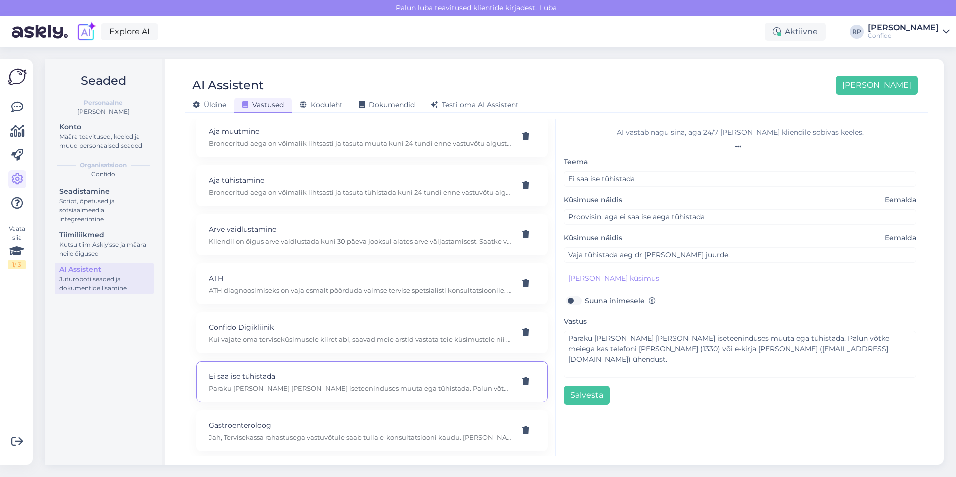
click at [285, 98] on div "[PERSON_NAME] Vastused Koduleht Dokumendid [PERSON_NAME] oma AI Assistent" at bounding box center [551, 104] width 733 height 18
click at [283, 103] on span "Vastused" at bounding box center [264, 105] width 42 height 9
click at [332, 105] on span "Koduleht" at bounding box center [321, 105] width 43 height 9
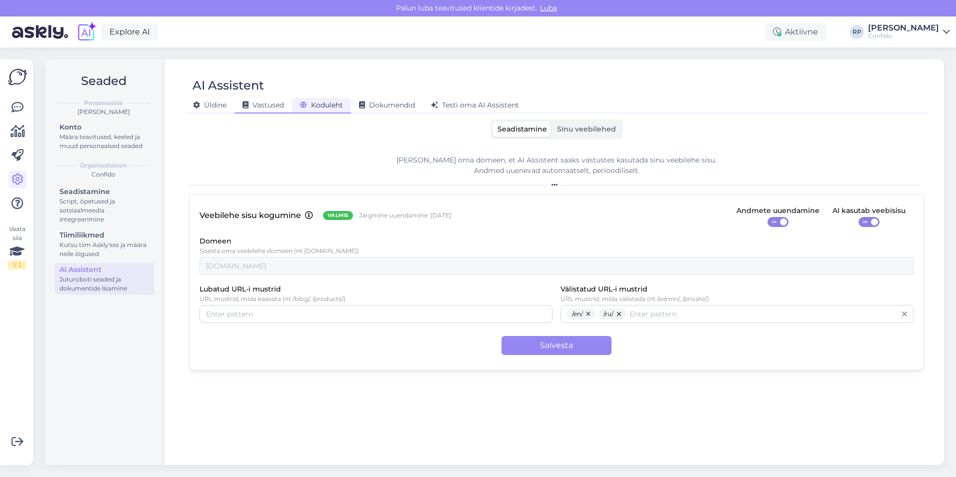
click at [284, 105] on span "Vastused" at bounding box center [264, 105] width 42 height 9
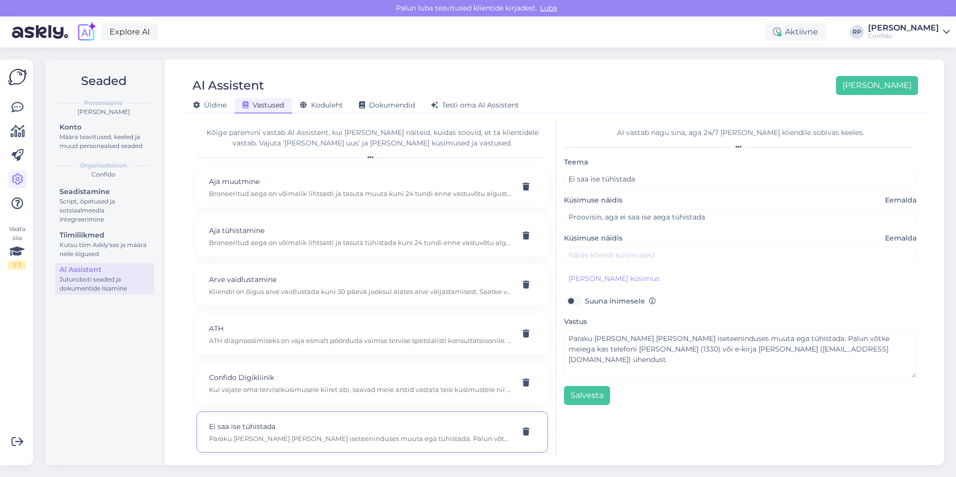
click at [266, 105] on span "Vastused" at bounding box center [264, 105] width 42 height 9
click at [308, 104] on span "Koduleht" at bounding box center [321, 105] width 43 height 9
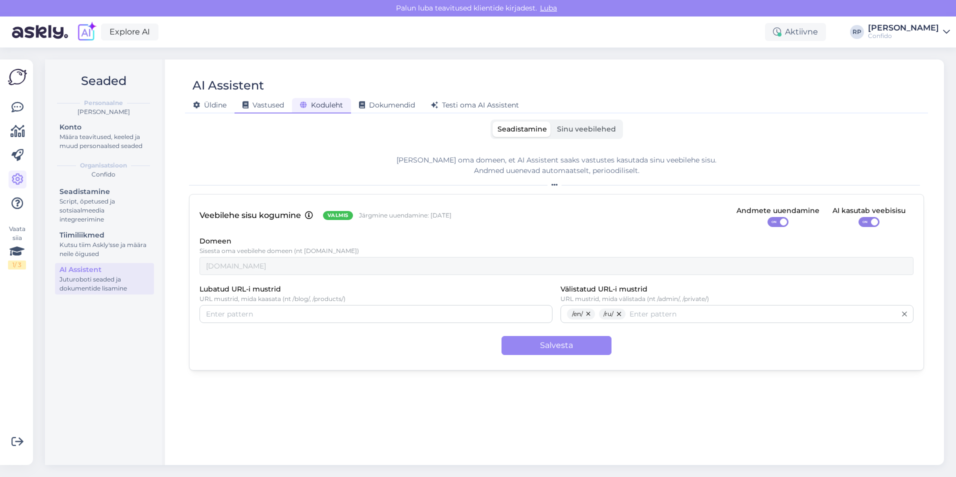
click at [278, 106] on span "Vastused" at bounding box center [264, 105] width 42 height 9
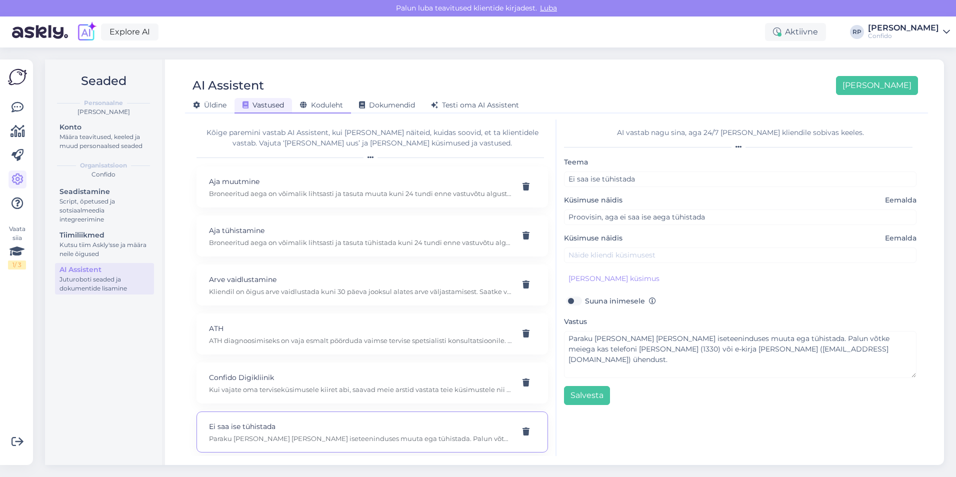
click at [307, 101] on span "Koduleht" at bounding box center [321, 105] width 43 height 9
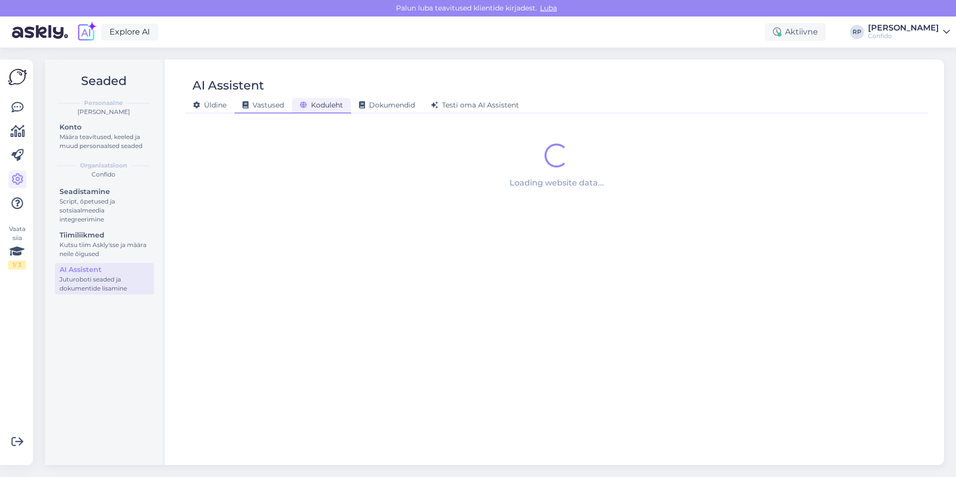
click at [260, 107] on span "Vastused" at bounding box center [264, 105] width 42 height 9
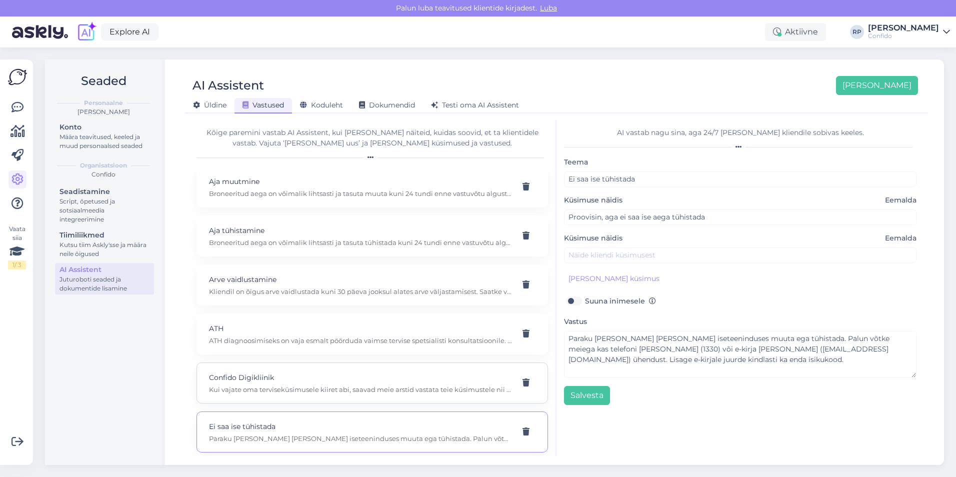
scroll to position [150, 0]
click at [320, 287] on p "Paraku [PERSON_NAME] [PERSON_NAME] iseteeninduses muuta ega tühistada. Palun võ…" at bounding box center [360, 288] width 303 height 9
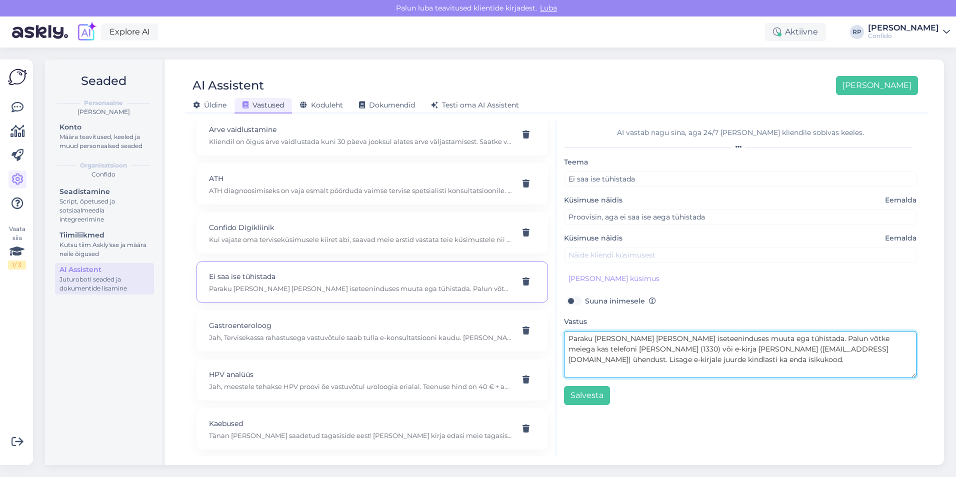
click at [613, 338] on textarea "Paraku [PERSON_NAME] [PERSON_NAME] iseteeninduses muuta ega tühistada. Palun võ…" at bounding box center [740, 354] width 353 height 47
type textarea "Paraku seda aega [PERSON_NAME] iseteeninduses muuta ega tühistada. Palun võtke …"
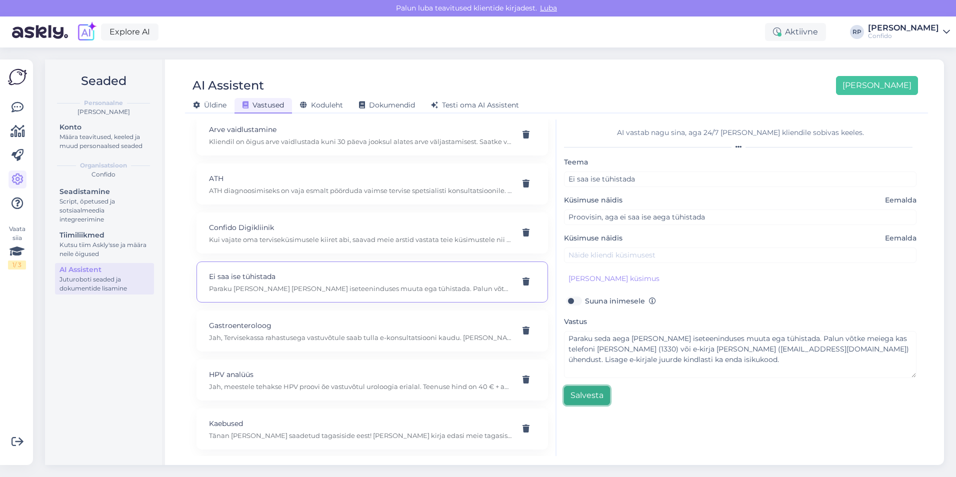
click at [589, 398] on button "Salvesta" at bounding box center [587, 395] width 46 height 19
click at [308, 100] on div "Koduleht" at bounding box center [321, 106] width 59 height 16
click at [270, 102] on span "Vastused" at bounding box center [264, 105] width 42 height 9
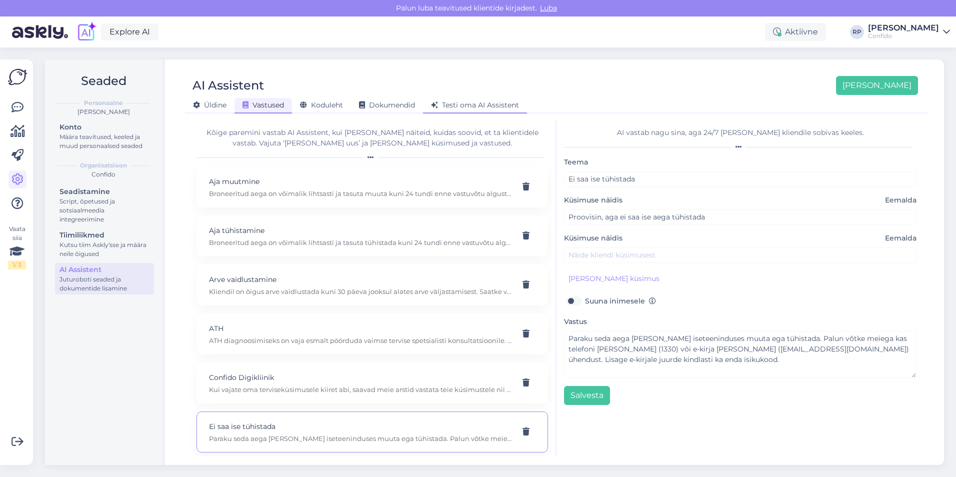
click at [500, 107] on span "Testi oma AI Assistent" at bounding box center [475, 105] width 88 height 9
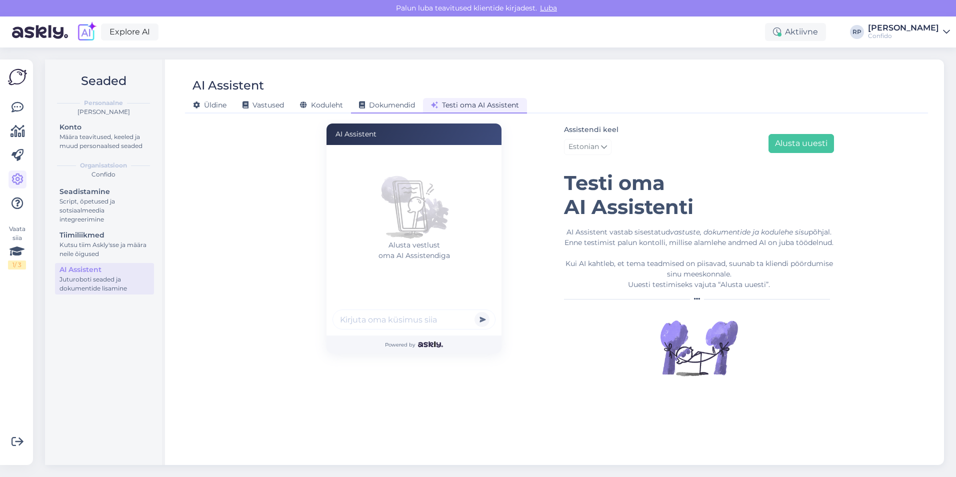
click at [408, 101] on span "Dokumendid" at bounding box center [387, 105] width 56 height 9
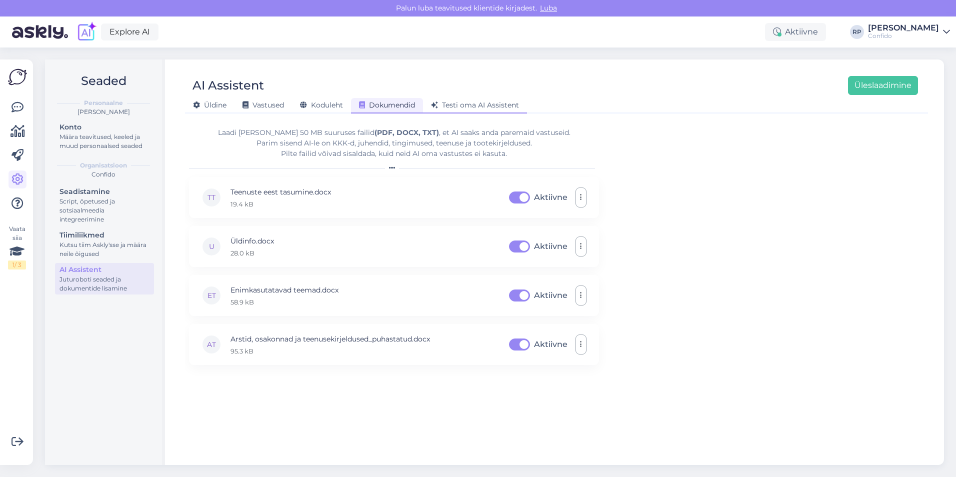
click at [470, 108] on span "Testi oma AI Assistent" at bounding box center [475, 105] width 88 height 9
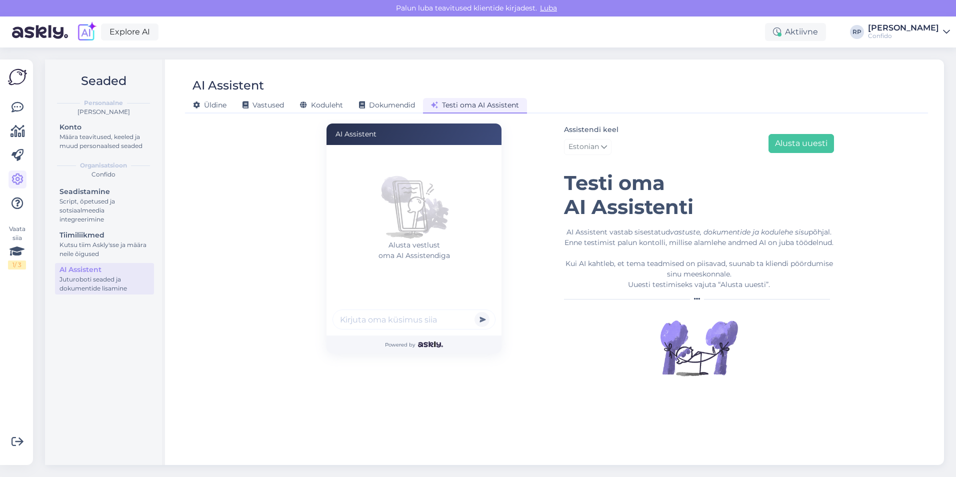
click at [397, 325] on input "text" at bounding box center [414, 320] width 163 height 20
type input "Kuidas ma eemaldan papilloomi?"
click at [475, 312] on button "submit" at bounding box center [482, 319] width 15 height 15
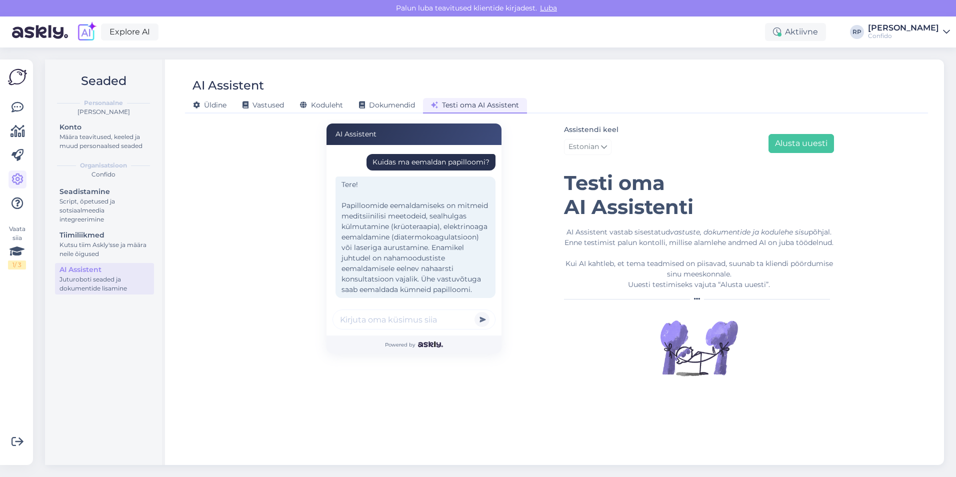
scroll to position [30, 0]
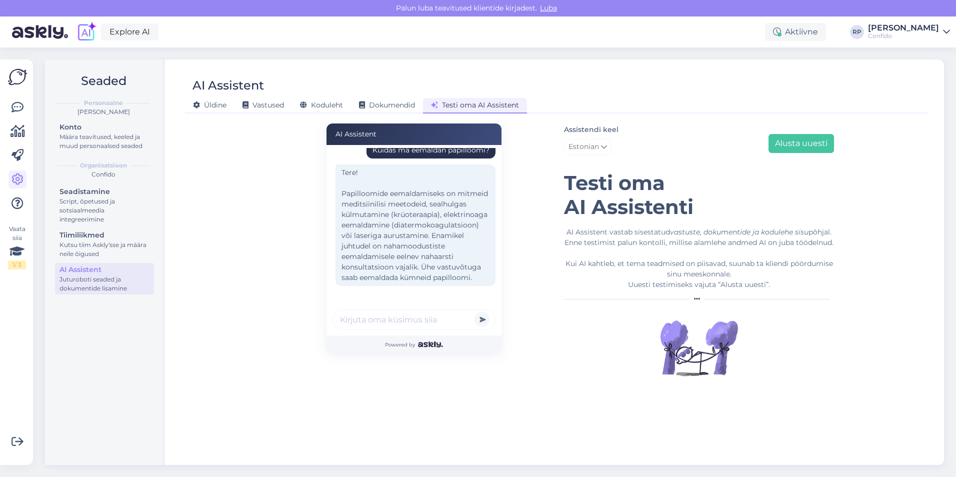
type input "k"
type input "[PERSON_NAME] juurde vastuvõtuaega broneerida?"
click at [475, 312] on button "submit" at bounding box center [482, 319] width 15 height 15
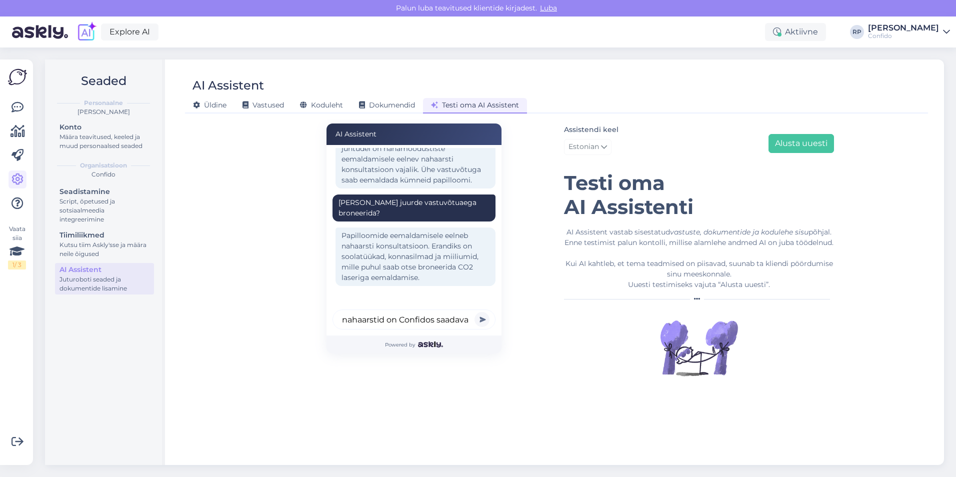
scroll to position [0, 16]
type input "Mis nahaarstid on Confidos saadaval"
click at [475, 312] on button "submit" at bounding box center [482, 319] width 15 height 15
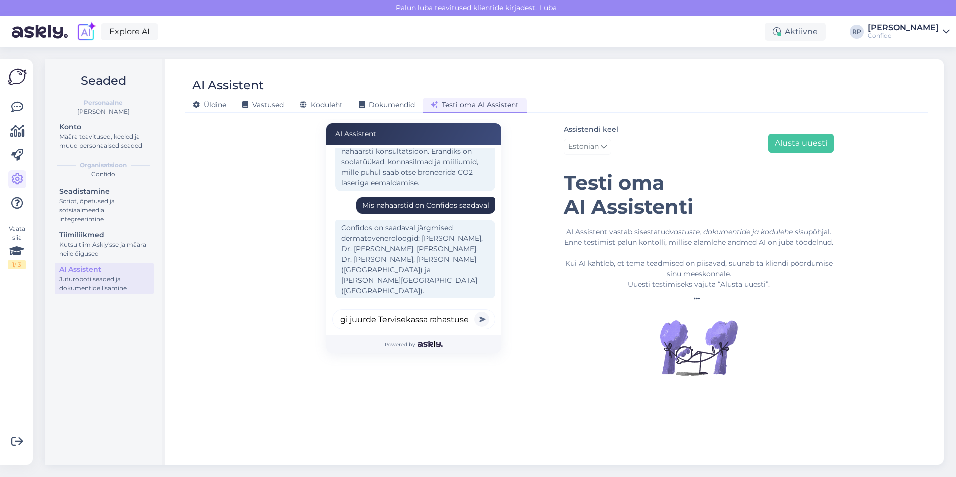
scroll to position [0, 129]
type input "Kuidas saada gastroenteroloogi juurde Tervisekassa rahastusega"
click at [475, 312] on button "submit" at bounding box center [482, 319] width 15 height 15
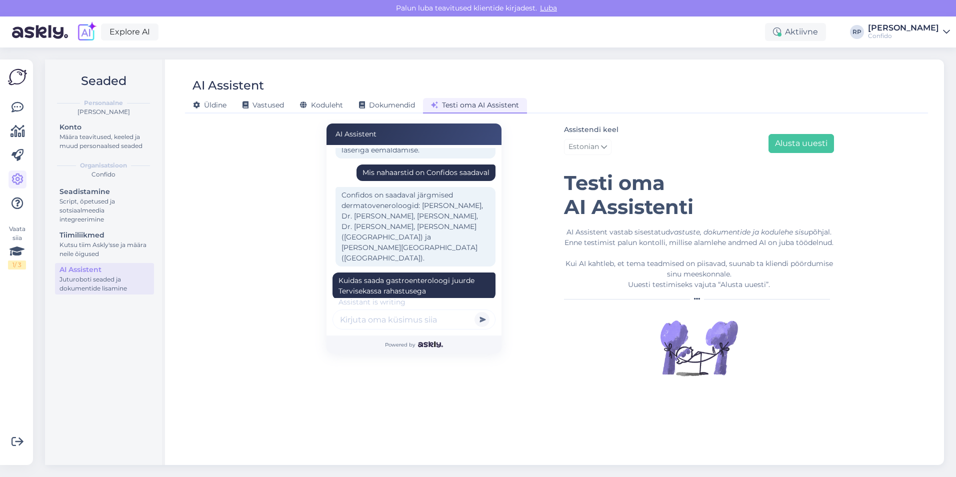
scroll to position [323, 0]
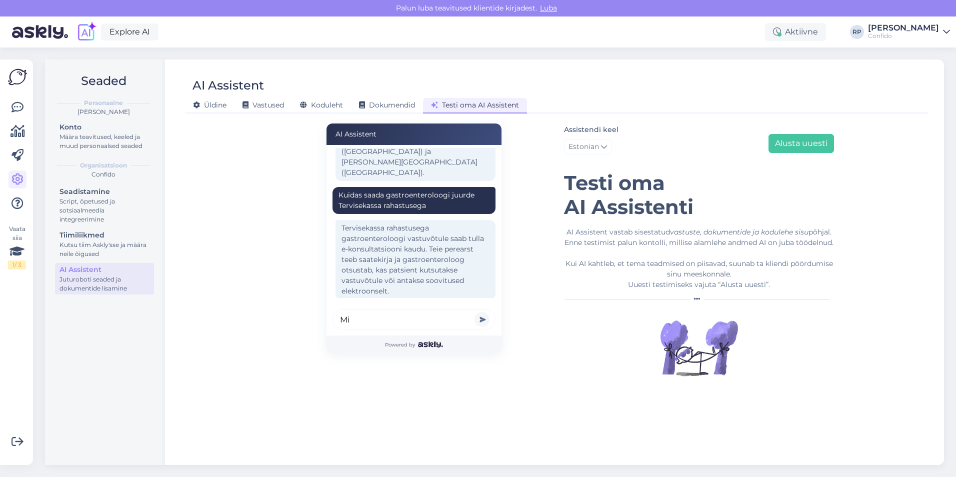
type input "M"
click at [263, 247] on div "AI Assistent [PERSON_NAME] ma eemaldan papilloomi? Tere! Papilloomide eemaldami…" at bounding box center [556, 288] width 735 height 337
click at [273, 183] on div "AI Assistent [PERSON_NAME] ma eemaldan papilloomi? Tere! Papilloomide eemaldami…" at bounding box center [414, 260] width 285 height 273
click at [429, 316] on input "text" at bounding box center [414, 320] width 163 height 20
drag, startPoint x: 458, startPoint y: 261, endPoint x: 330, endPoint y: 250, distance: 128.0
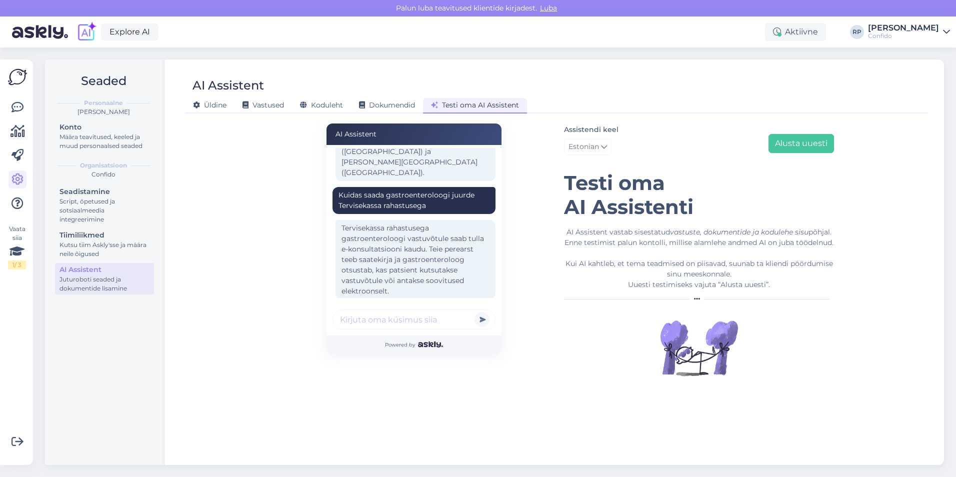
click at [330, 250] on div "Kuidas ma eemaldan papilloomi? Tere! Papilloomide eemaldamiseks on mitmeid medi…" at bounding box center [414, 240] width 175 height 191
click at [390, 266] on div "Tervisekassa rahastusega gastroenteroloogi vastuvõtule saab tulla e-konsultatsi…" at bounding box center [416, 260] width 160 height 80
click at [382, 315] on input "text" at bounding box center [414, 320] width 163 height 20
click at [404, 308] on div "Kuidas ma eemaldan papilloomi? Tere! Papilloomide eemaldamiseks on mitmeid medi…" at bounding box center [414, 240] width 175 height 191
click at [408, 317] on input "text" at bounding box center [414, 320] width 163 height 20
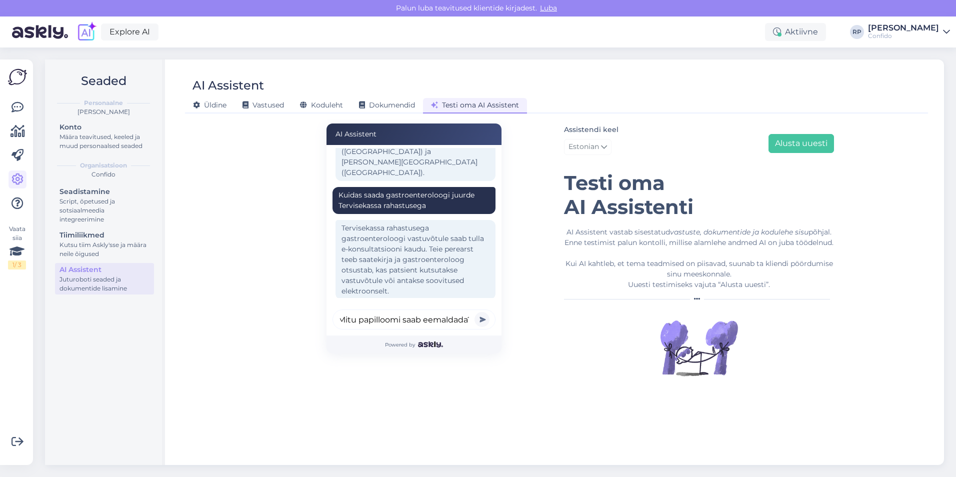
scroll to position [0, 7]
type input "Mitu papilloomi saab eemaldada?"
click at [475, 312] on button "submit" at bounding box center [482, 319] width 15 height 15
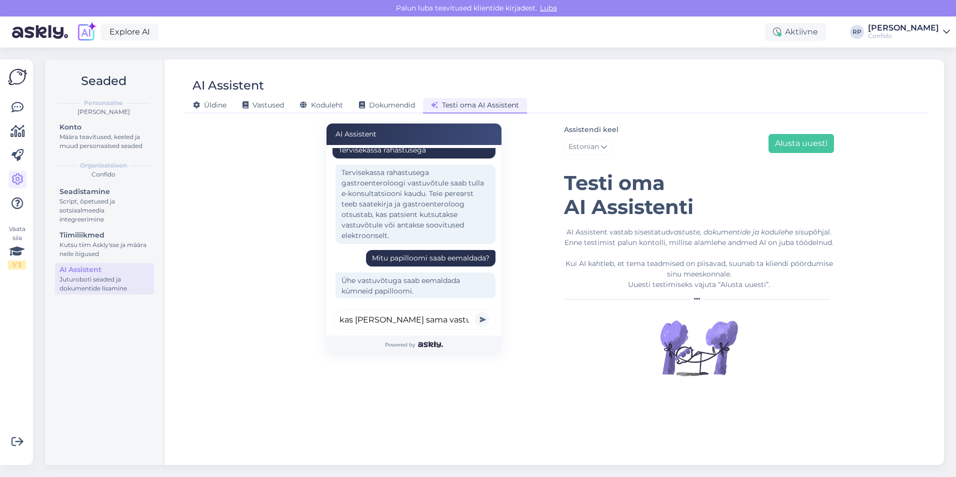
scroll to position [0, 5]
type input "kas [PERSON_NAME] sama vastuvõtu käigus"
click at [475, 312] on button "submit" at bounding box center [482, 319] width 15 height 15
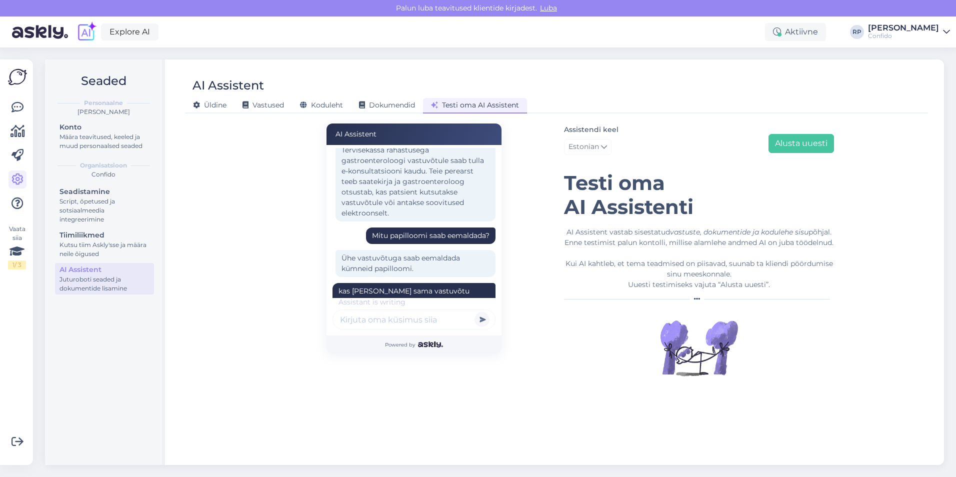
scroll to position [443, 0]
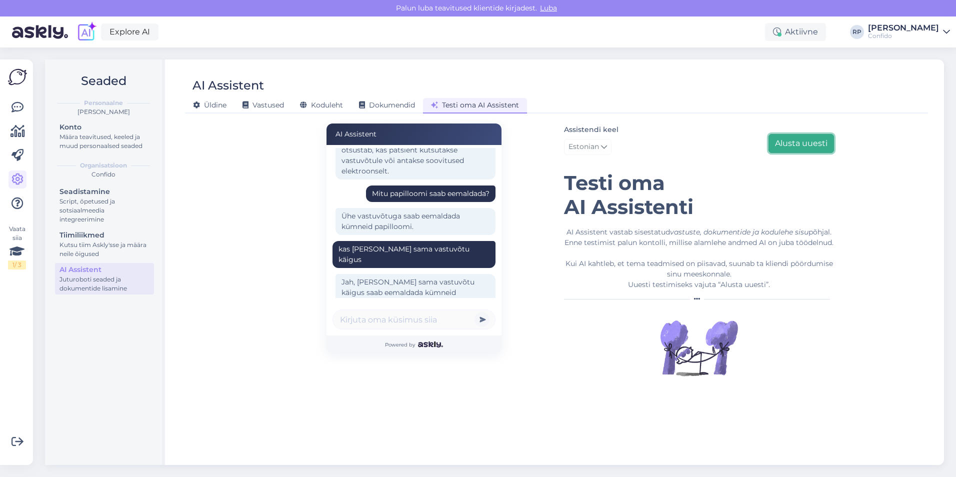
click at [803, 142] on button "Alusta uuesti" at bounding box center [802, 143] width 66 height 19
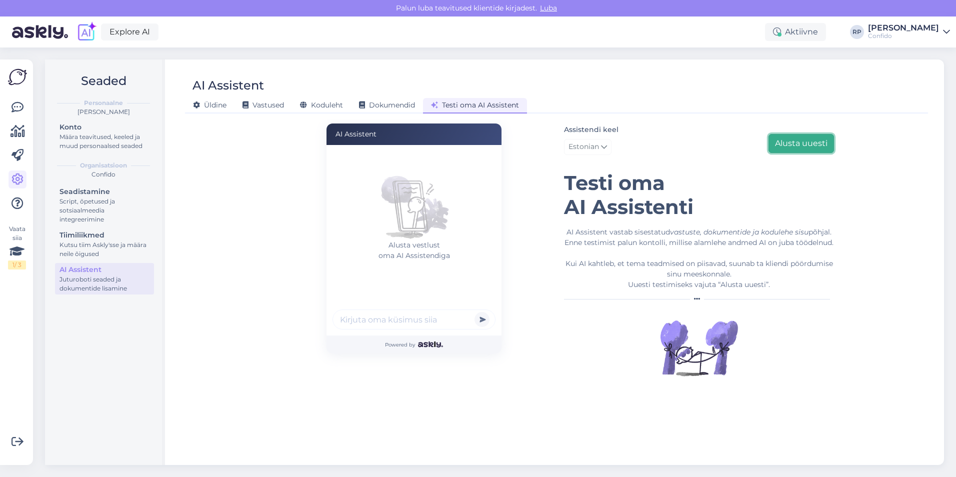
scroll to position [0, 0]
click at [375, 320] on input "text" at bounding box center [414, 320] width 163 height 20
click at [257, 293] on div "AI Assistent [PERSON_NAME] vestlust oma AI Assistendiga Powered by Assistendi k…" at bounding box center [556, 288] width 735 height 337
click at [81, 396] on div "Seaded Personaalne [PERSON_NAME] Konto Määra teavitused, keeled ja muud persona…" at bounding box center [105, 263] width 120 height 406
click at [412, 321] on input "text" at bounding box center [414, 320] width 163 height 20
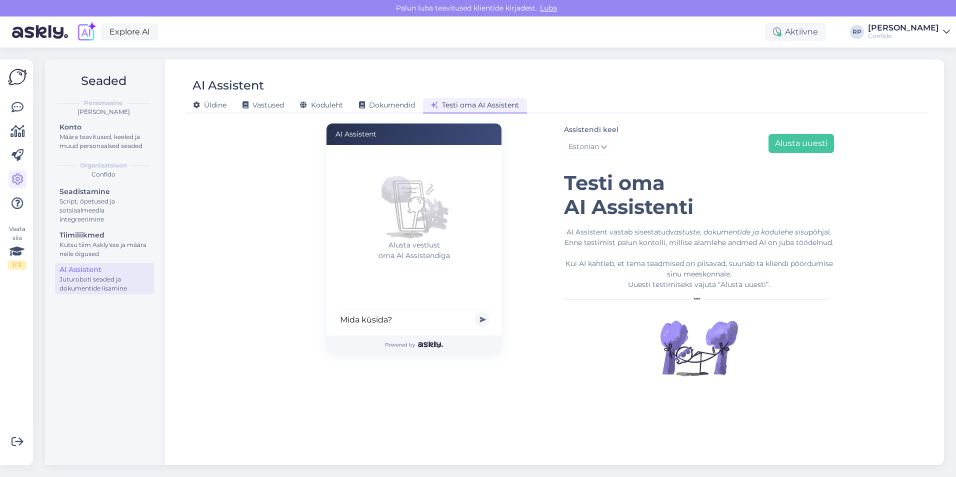
type input "Mida küsida?"
click at [475, 312] on button "submit" at bounding box center [482, 319] width 15 height 15
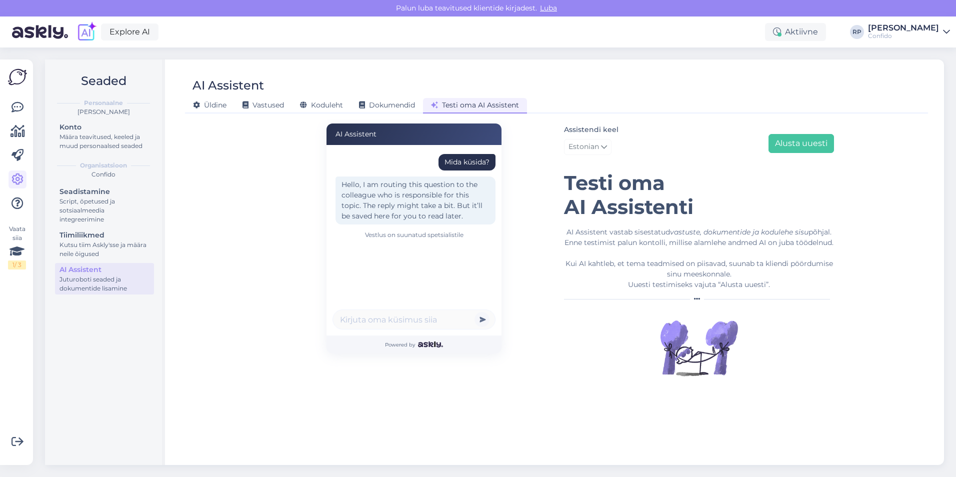
click at [544, 9] on span "Luba" at bounding box center [548, 8] width 23 height 9
drag, startPoint x: 544, startPoint y: 9, endPoint x: 403, endPoint y: 49, distance: 146.6
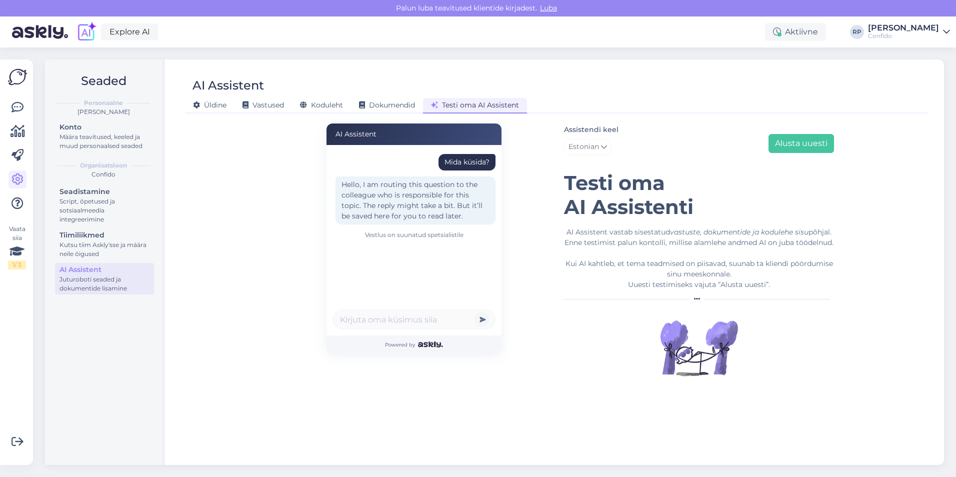
click at [402, 49] on div "Seaded Personaalne [PERSON_NAME] Määra teavitused, keeled ja muud personaalsed …" at bounding box center [497, 263] width 917 height 430
